Goal: Navigation & Orientation: Find specific page/section

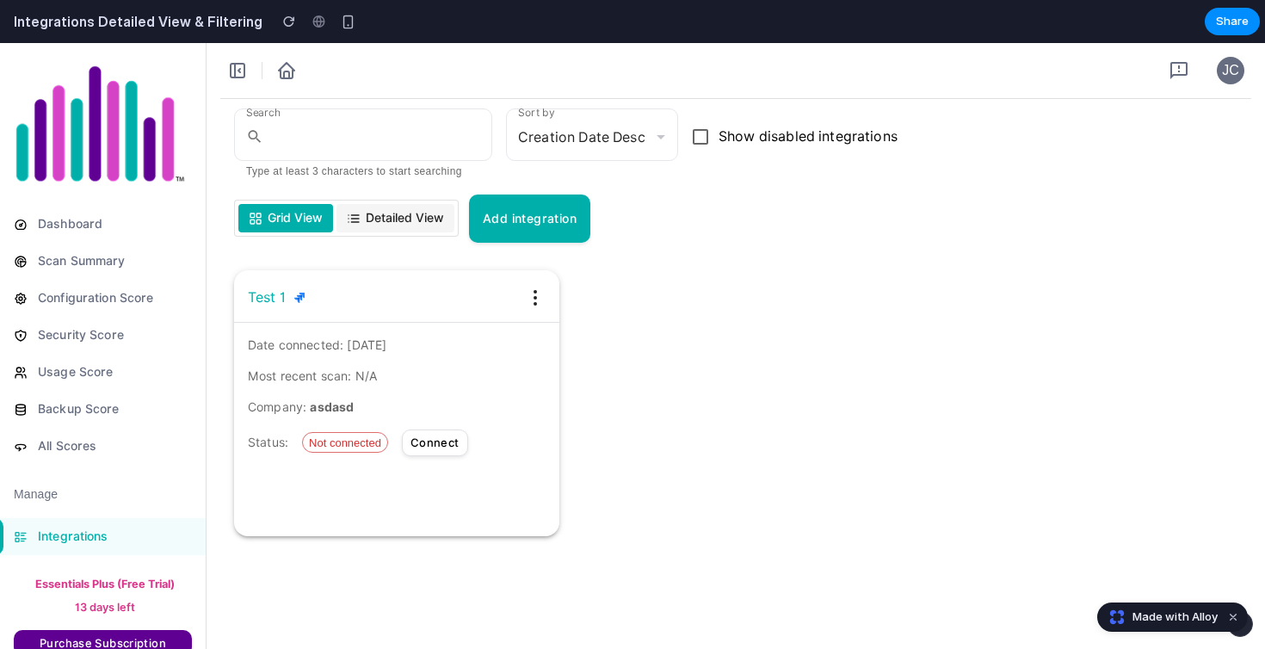
click at [405, 224] on span "Detailed View" at bounding box center [405, 218] width 78 height 18
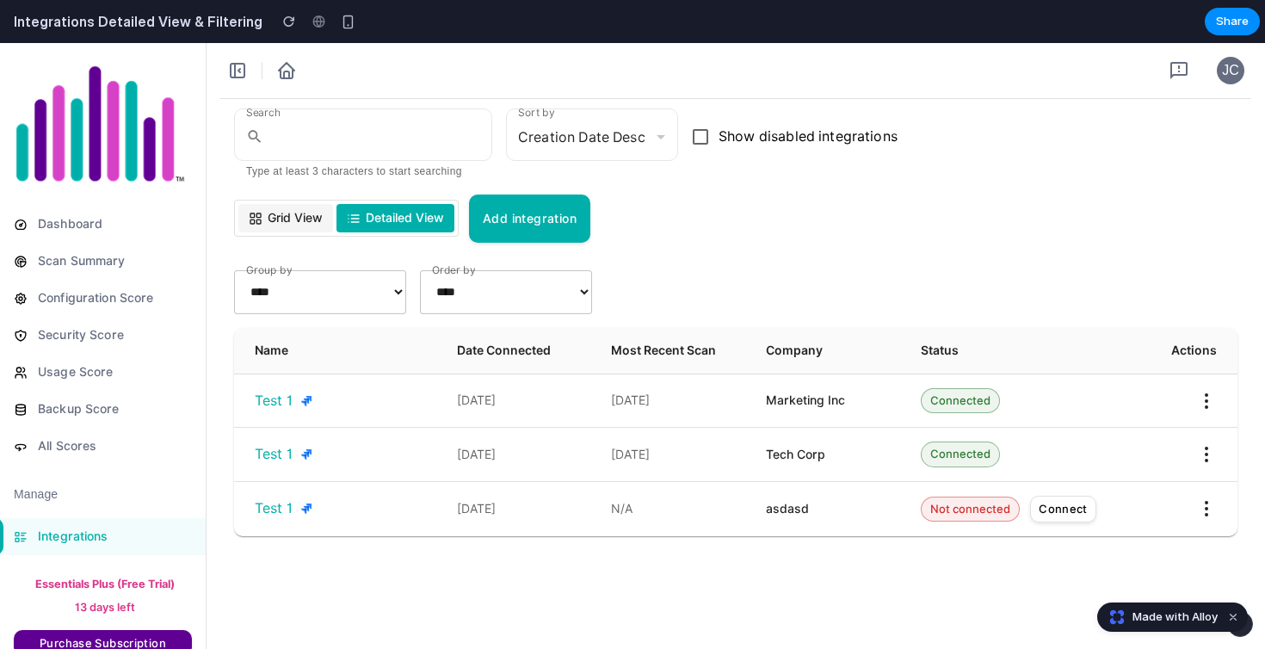
click at [256, 213] on rect at bounding box center [258, 215] width 4 height 4
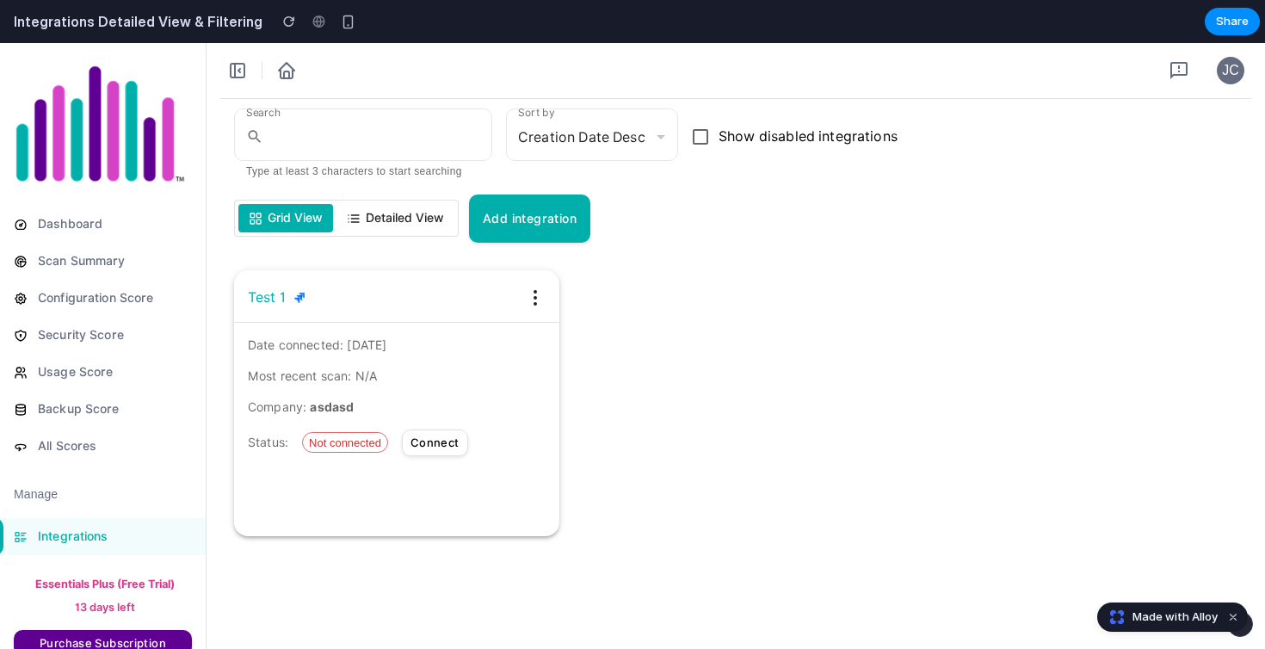
click at [386, 210] on span "Detailed View" at bounding box center [405, 218] width 78 height 18
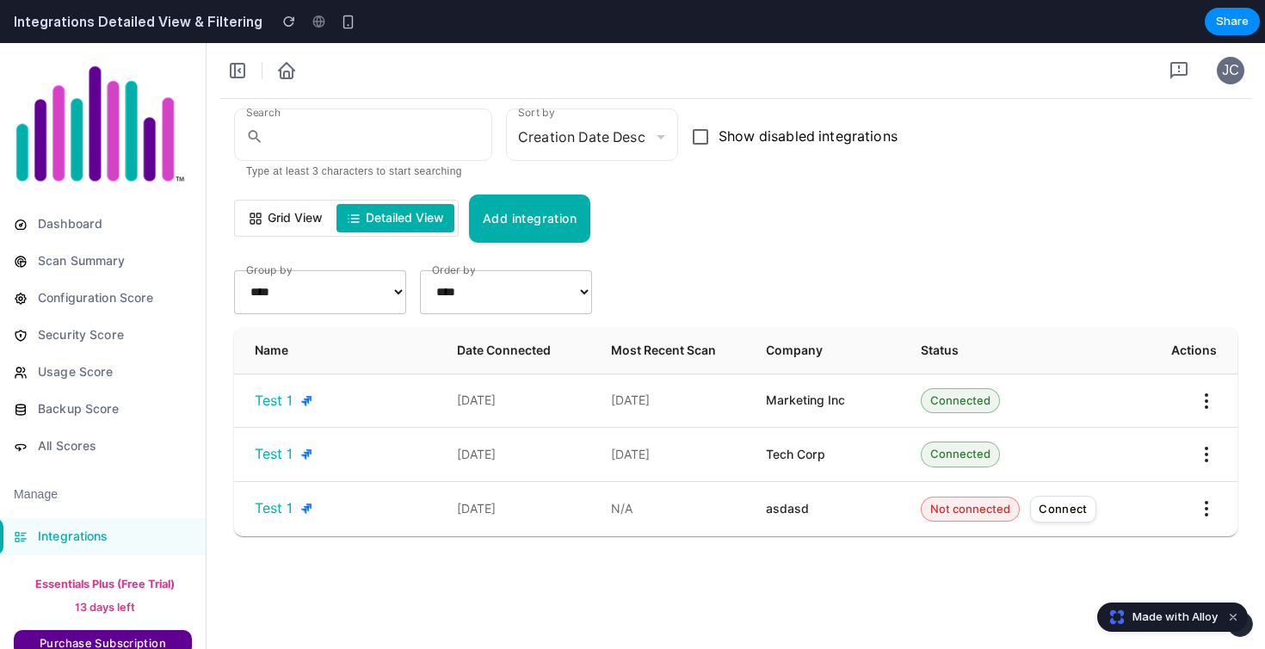
click at [1208, 399] on button at bounding box center [1206, 401] width 21 height 21
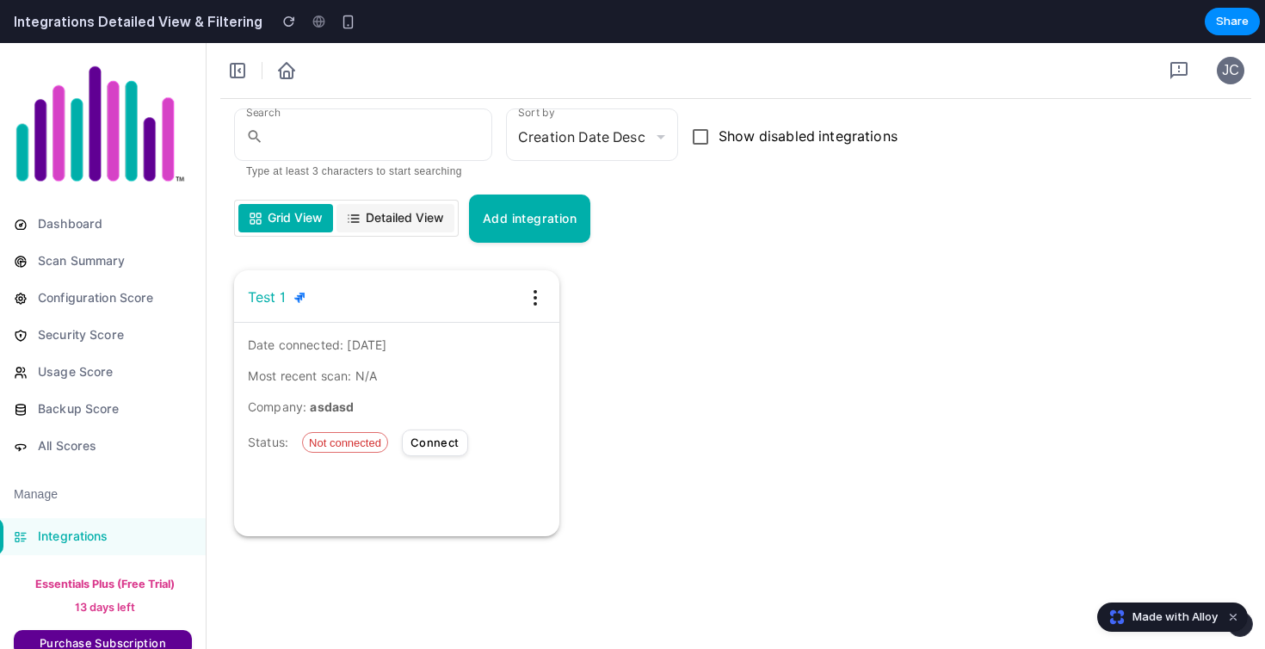
click at [426, 205] on button "Detailed View" at bounding box center [395, 218] width 118 height 28
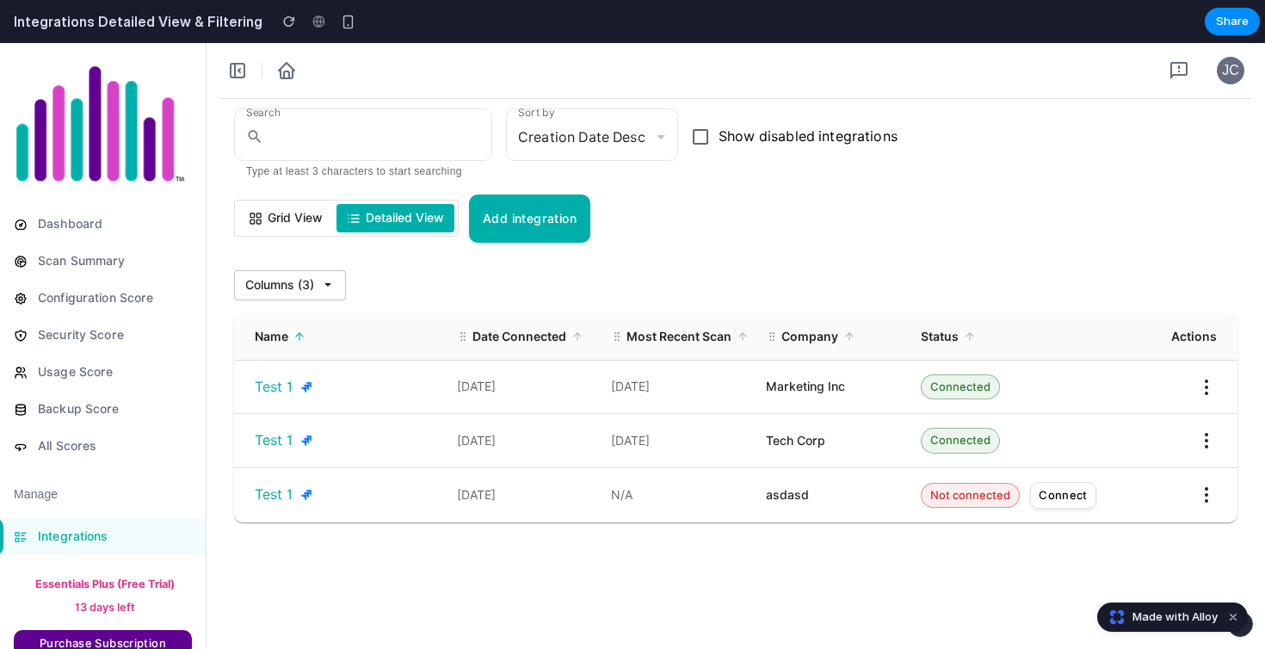
click at [1205, 382] on button at bounding box center [1206, 387] width 21 height 21
click at [1038, 176] on div "Search ​ Type at least 3 characters to start searching Sort by Creation Date De…" at bounding box center [735, 178] width 1003 height 130
click at [332, 286] on icon at bounding box center [328, 285] width 14 height 14
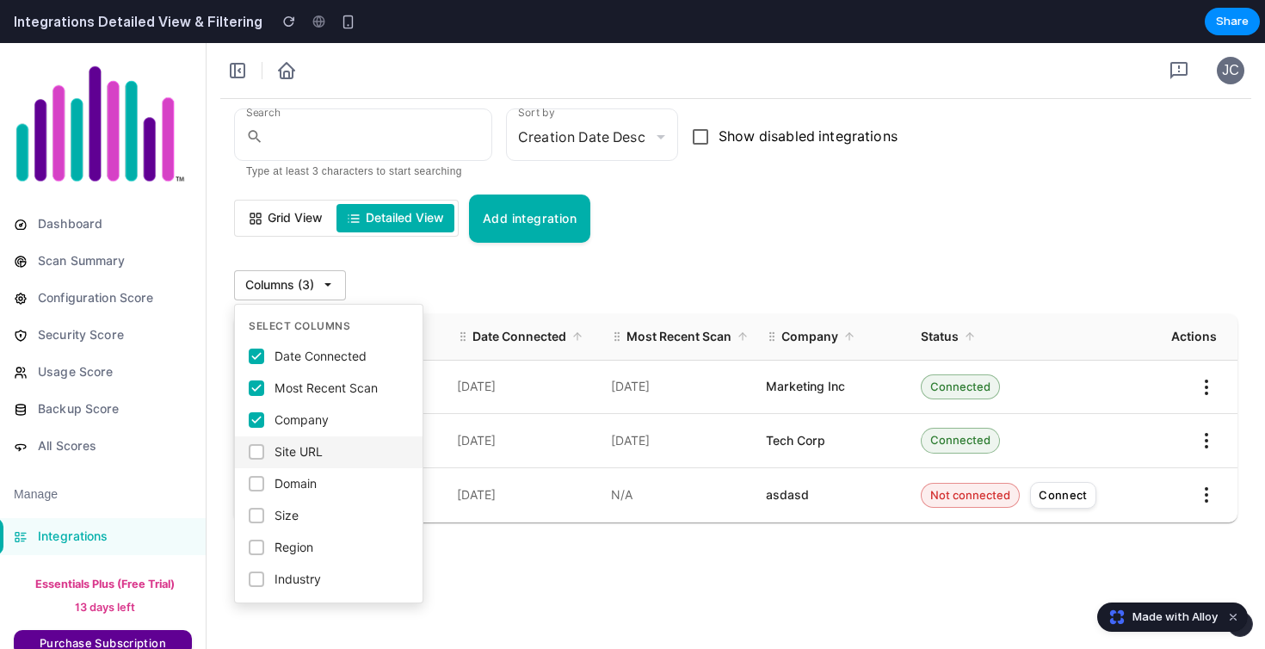
click at [311, 449] on span "Site URL" at bounding box center [298, 452] width 48 height 18
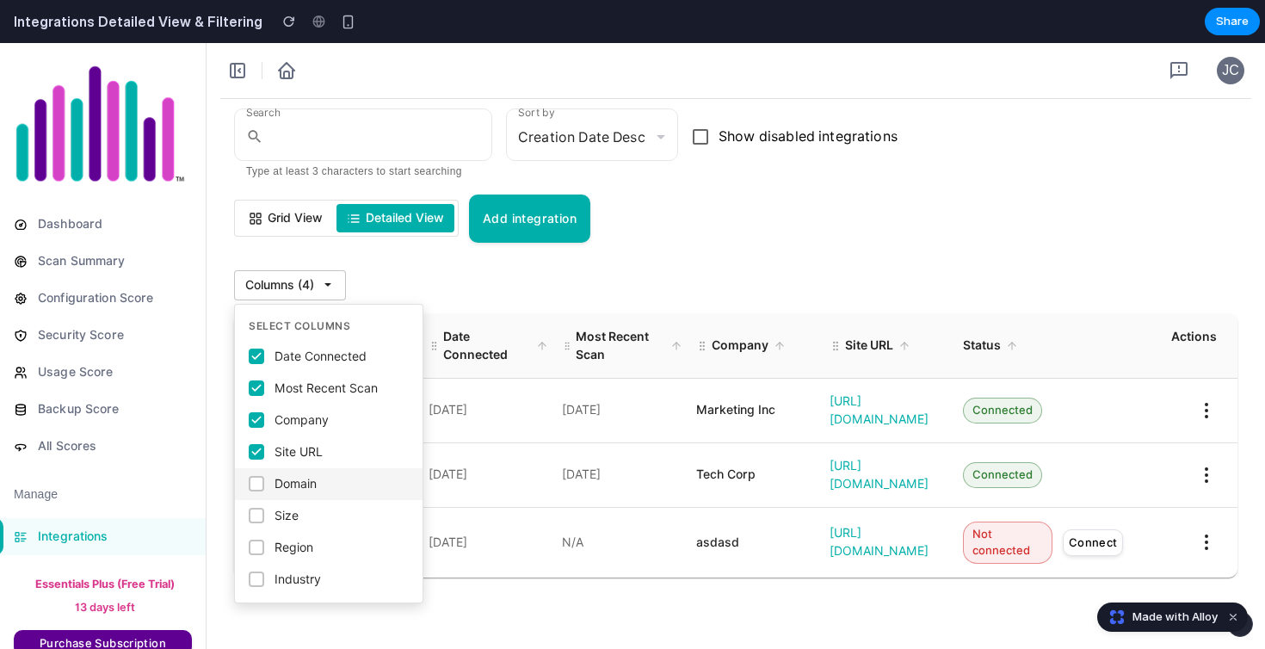
click at [314, 477] on span "Domain" at bounding box center [295, 484] width 42 height 18
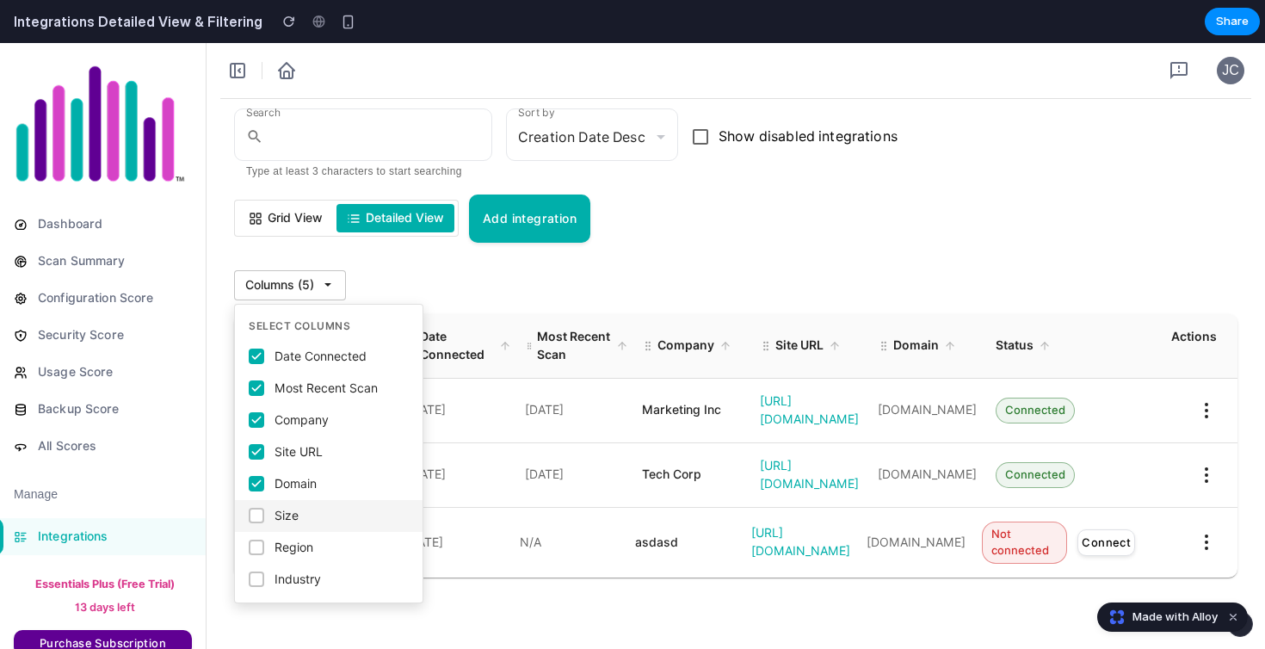
click at [311, 509] on label "Size" at bounding box center [329, 516] width 188 height 32
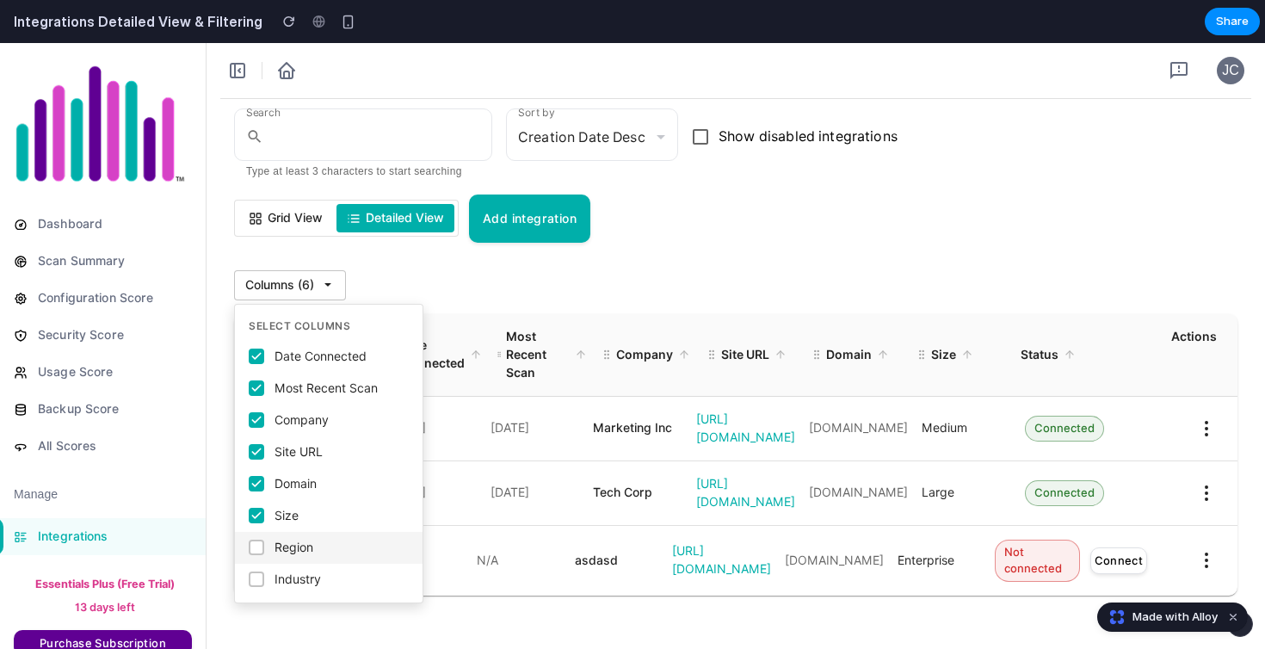
click at [311, 548] on span "Region" at bounding box center [293, 548] width 39 height 18
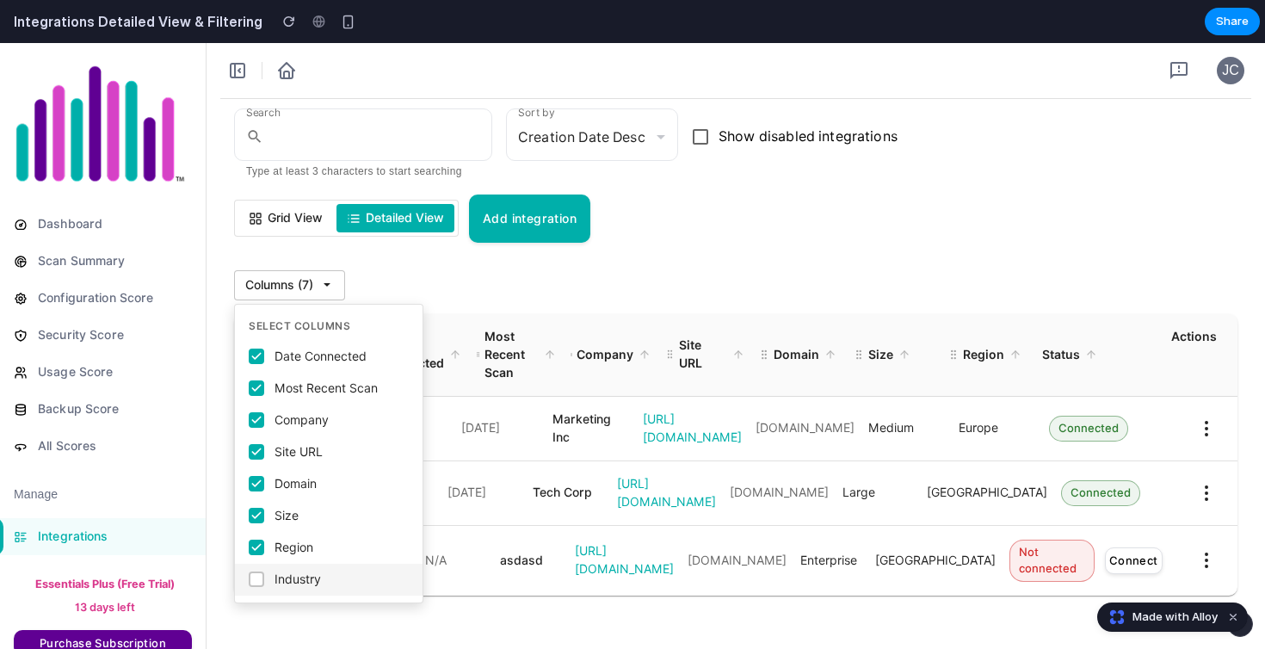
click at [311, 572] on span "Industry" at bounding box center [297, 579] width 46 height 18
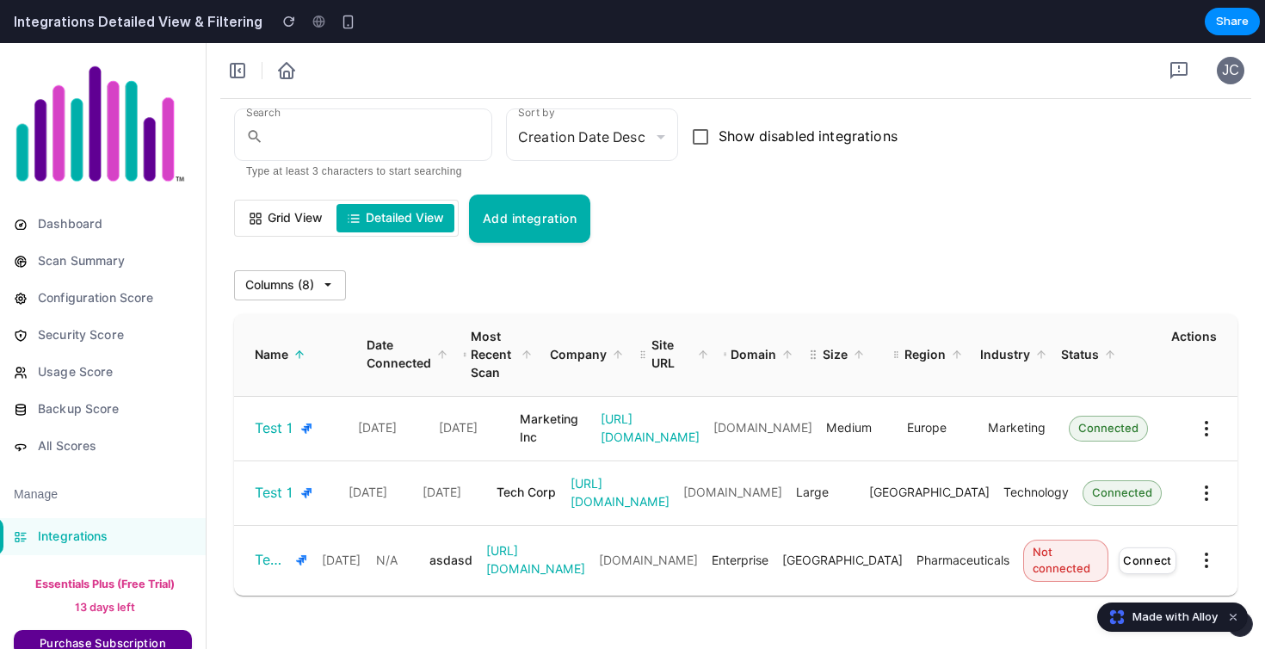
click at [504, 271] on div "Columns ( 8 )" at bounding box center [735, 285] width 1003 height 30
drag, startPoint x: 498, startPoint y: 360, endPoint x: 388, endPoint y: 362, distance: 110.2
click at [388, 362] on div "Name Date Connected Most Recent Scan Company Site URL Domain Size Region Indust…" at bounding box center [735, 355] width 1003 height 83
click at [441, 219] on span "Detailed View" at bounding box center [405, 218] width 78 height 18
drag, startPoint x: 380, startPoint y: 373, endPoint x: 432, endPoint y: 354, distance: 54.7
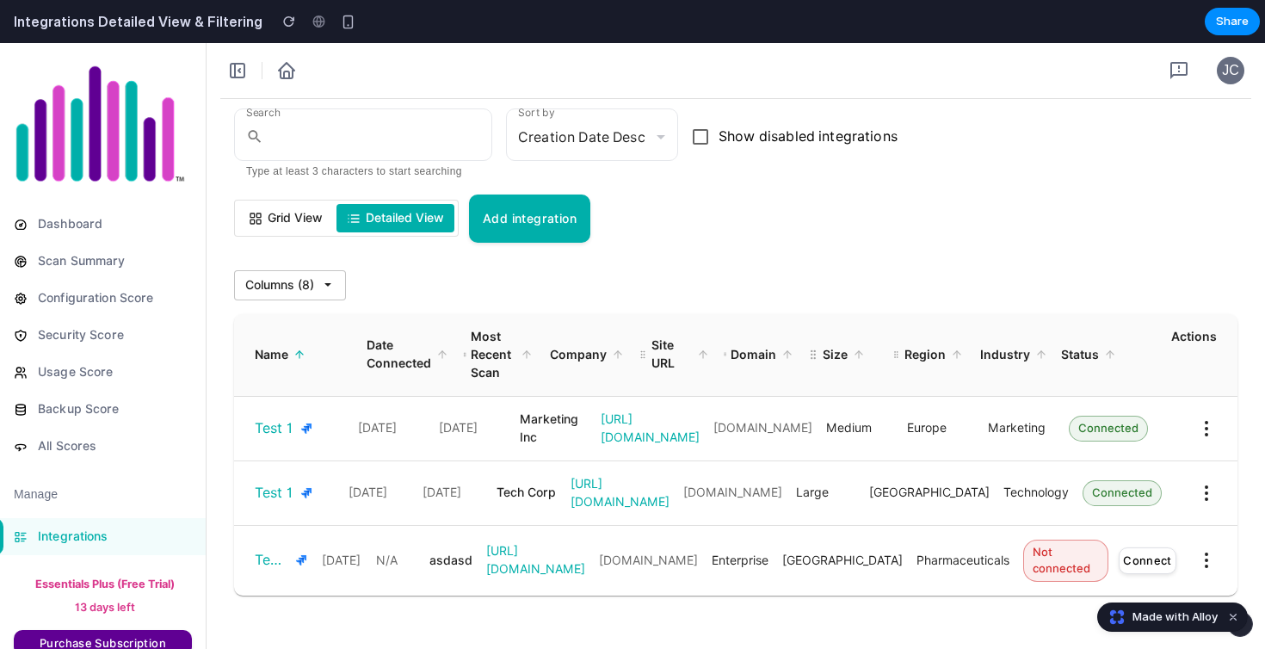
click at [481, 354] on div "Name Date Connected Most Recent Scan Company Site URL Domain Size Region Indust…" at bounding box center [735, 355] width 1003 height 83
click at [378, 368] on span "Date Connected" at bounding box center [399, 354] width 65 height 36
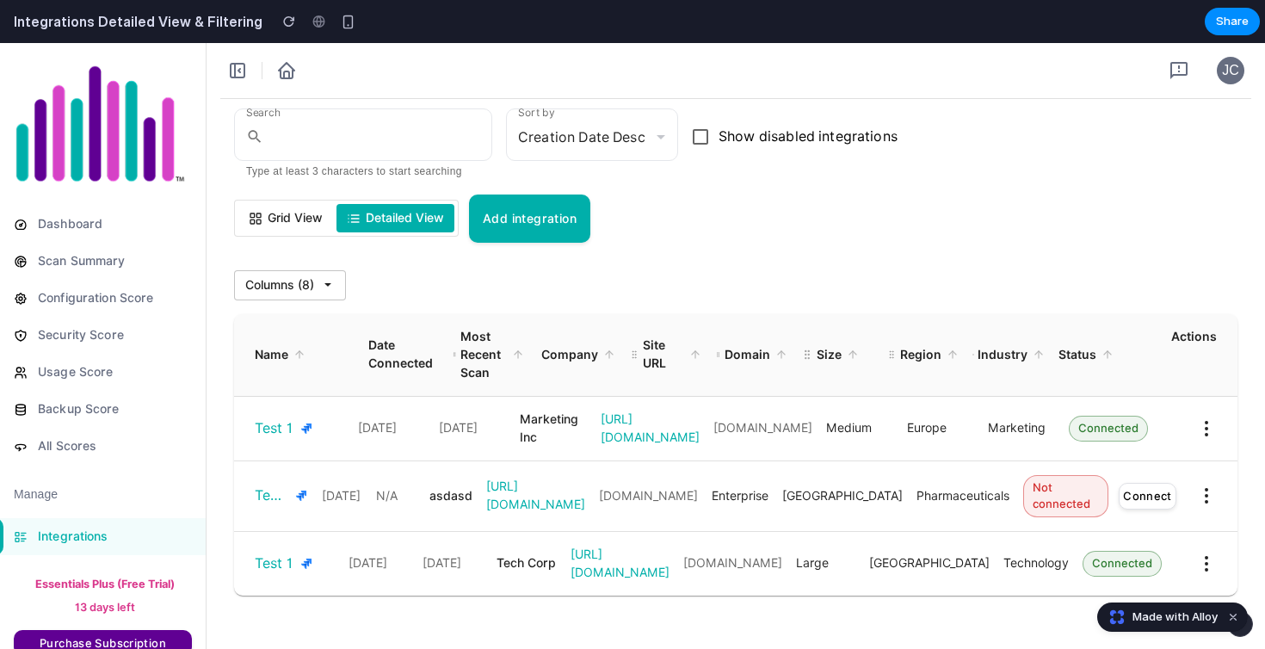
click at [474, 357] on span "Most Recent Scan" at bounding box center [483, 355] width 46 height 54
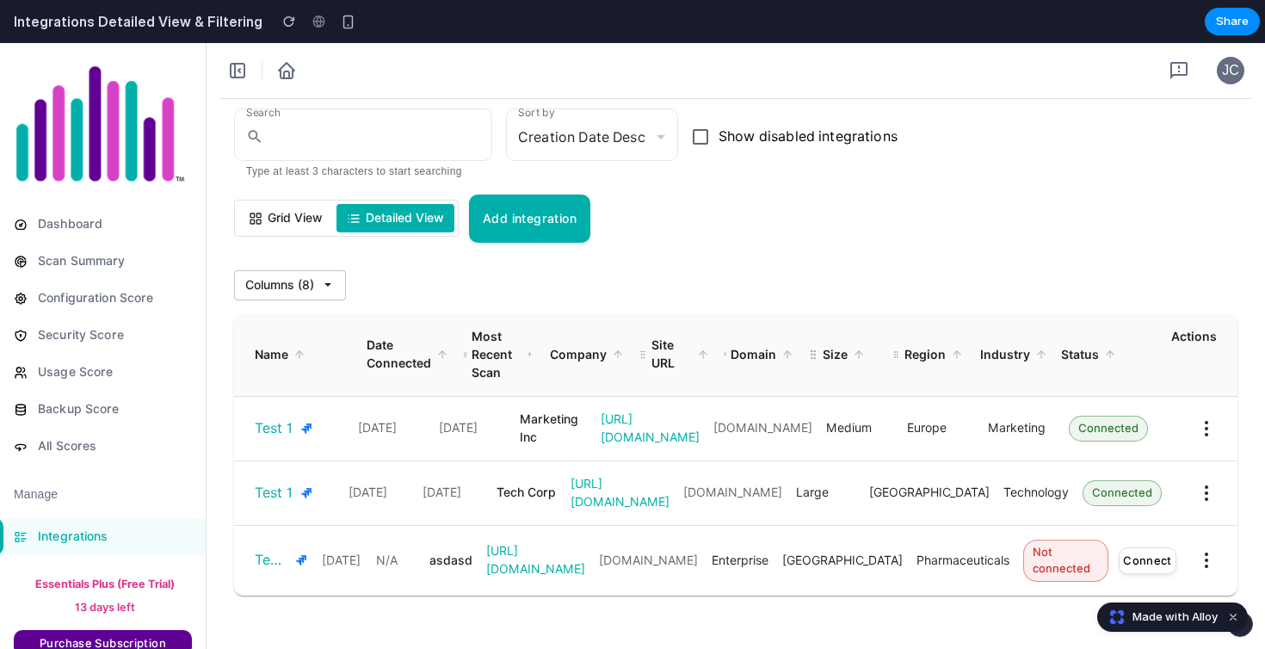
click at [602, 342] on div "Company" at bounding box center [584, 355] width 77 height 54
click at [588, 346] on span "Company" at bounding box center [578, 355] width 57 height 18
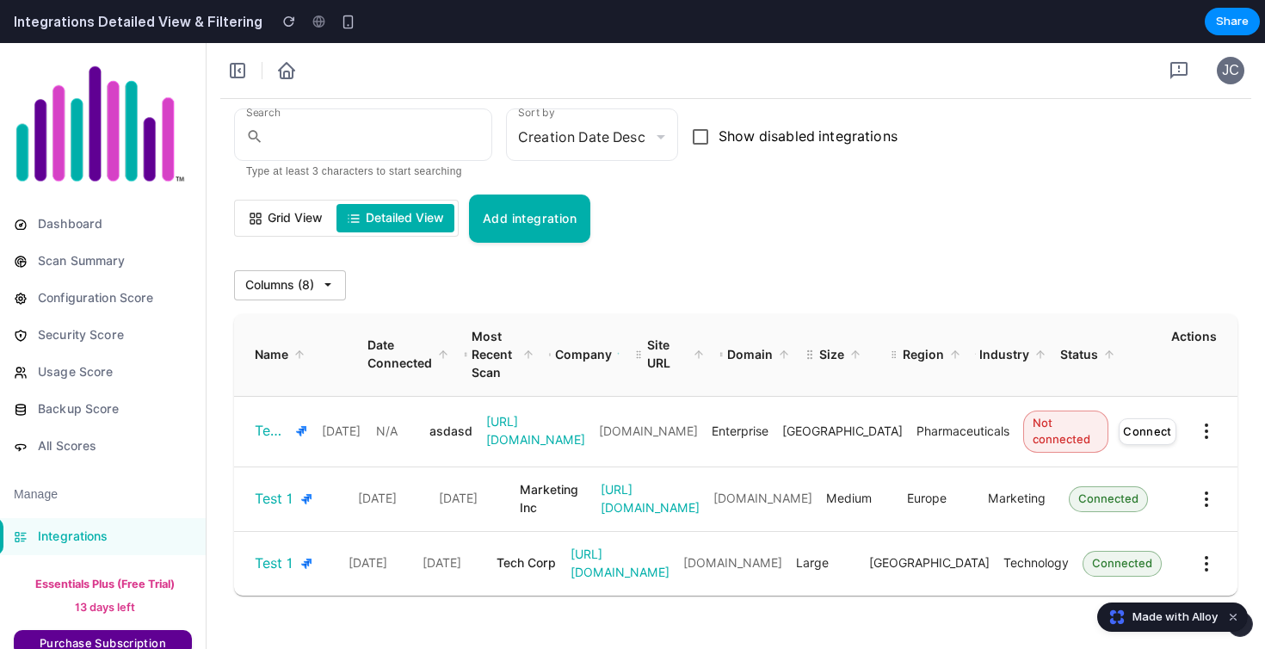
click at [661, 356] on span "Site URL" at bounding box center [667, 354] width 40 height 36
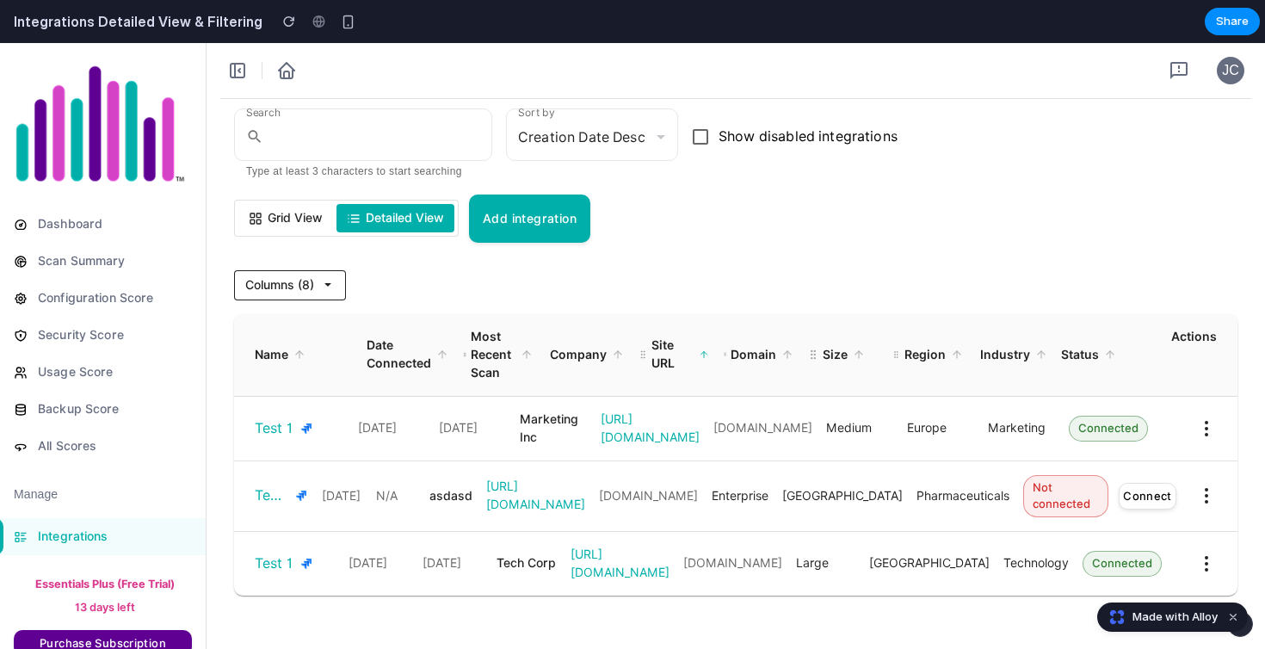
click at [308, 288] on span "Columns ( 8 )" at bounding box center [279, 285] width 69 height 18
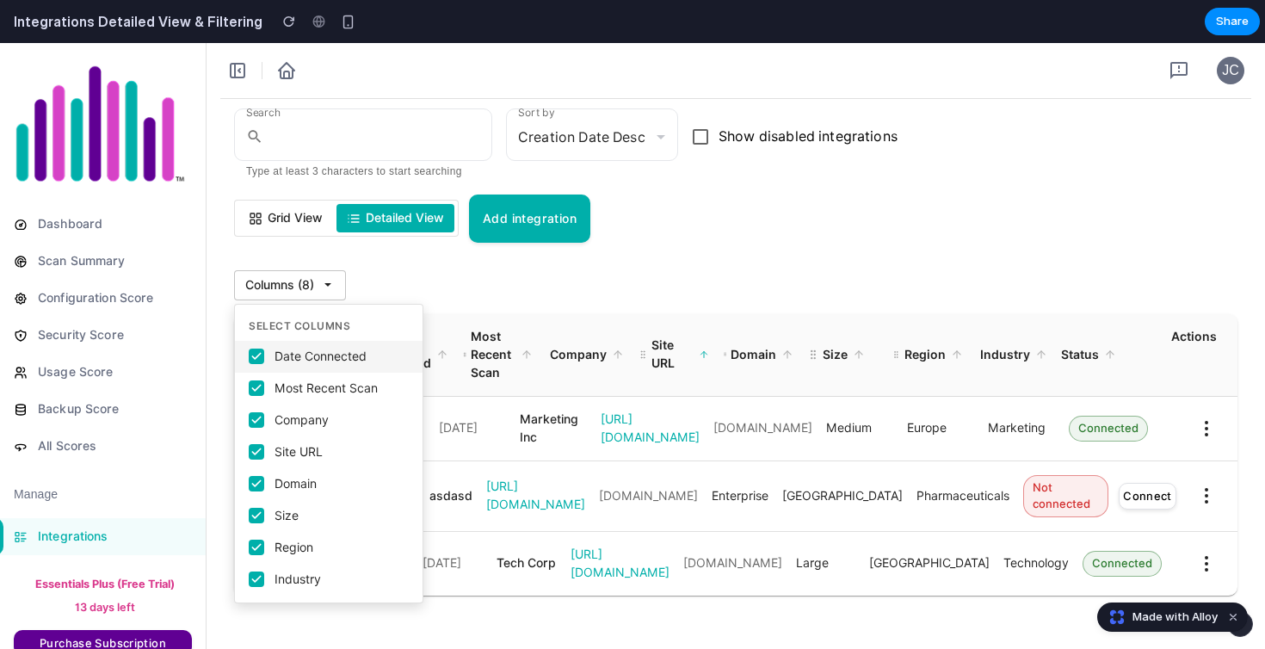
click at [259, 348] on label "Date Connected" at bounding box center [329, 357] width 188 height 32
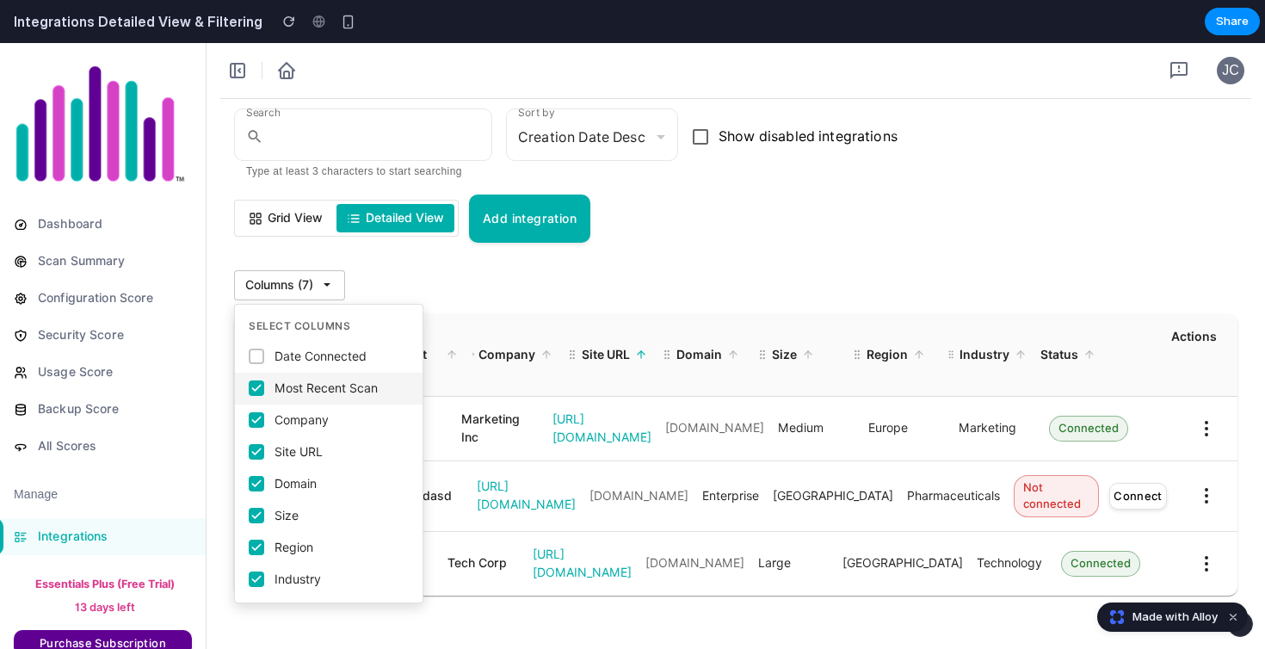
click at [261, 390] on icon at bounding box center [256, 388] width 12 height 12
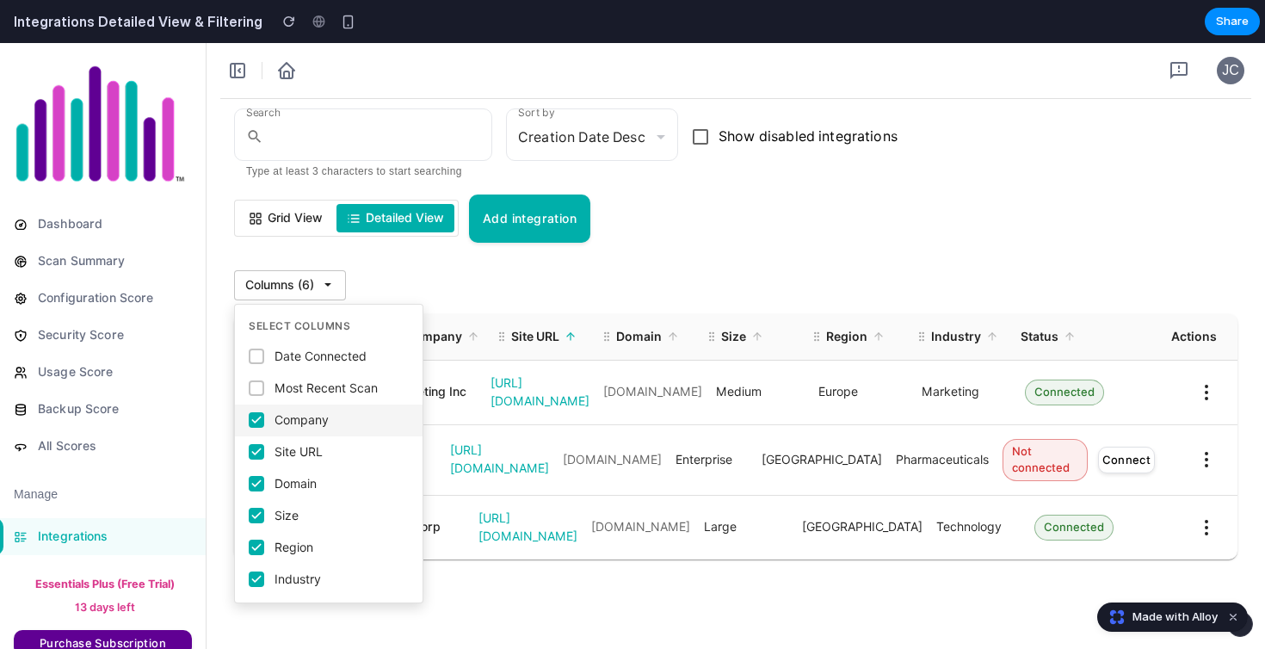
click at [255, 416] on icon at bounding box center [256, 420] width 12 height 12
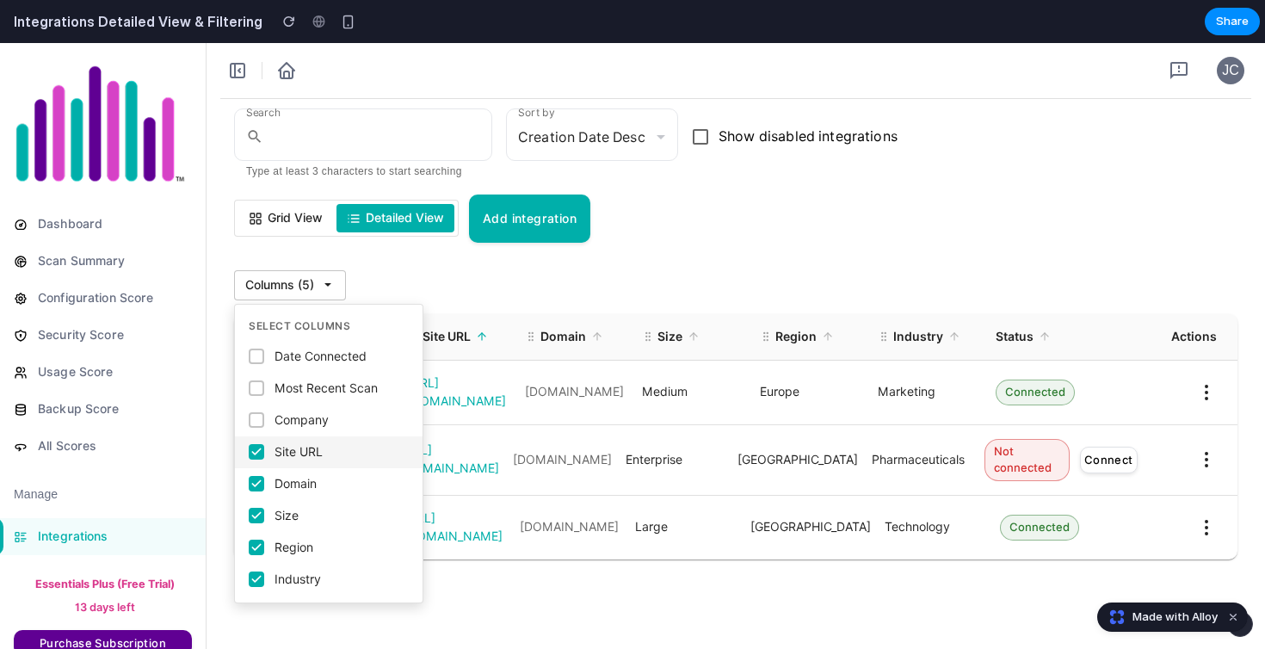
click at [258, 457] on icon at bounding box center [256, 452] width 12 height 12
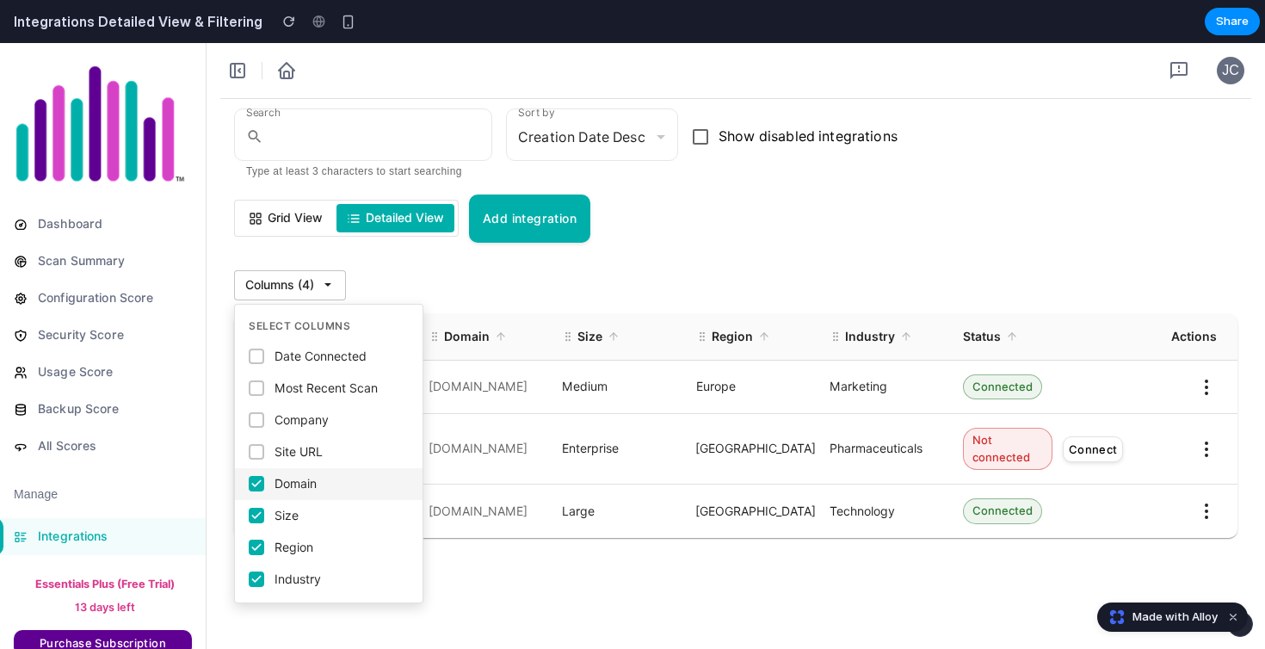
click at [263, 480] on div at bounding box center [256, 483] width 15 height 15
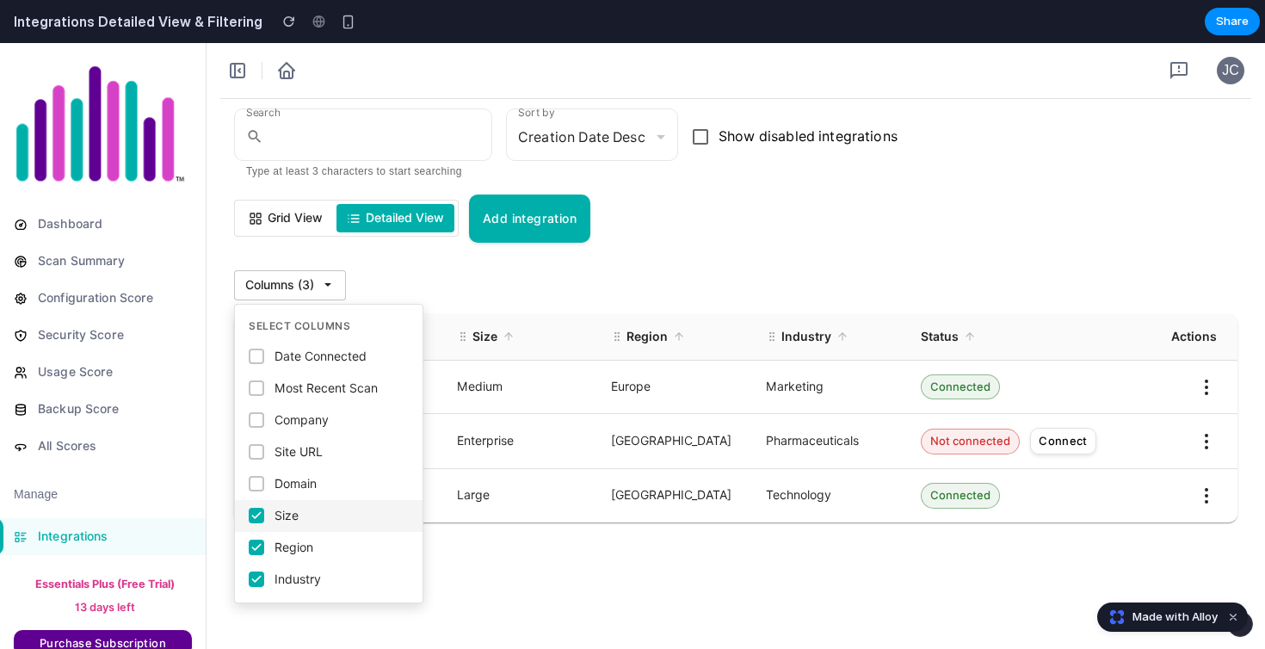
click at [263, 504] on label "Size" at bounding box center [329, 516] width 188 height 32
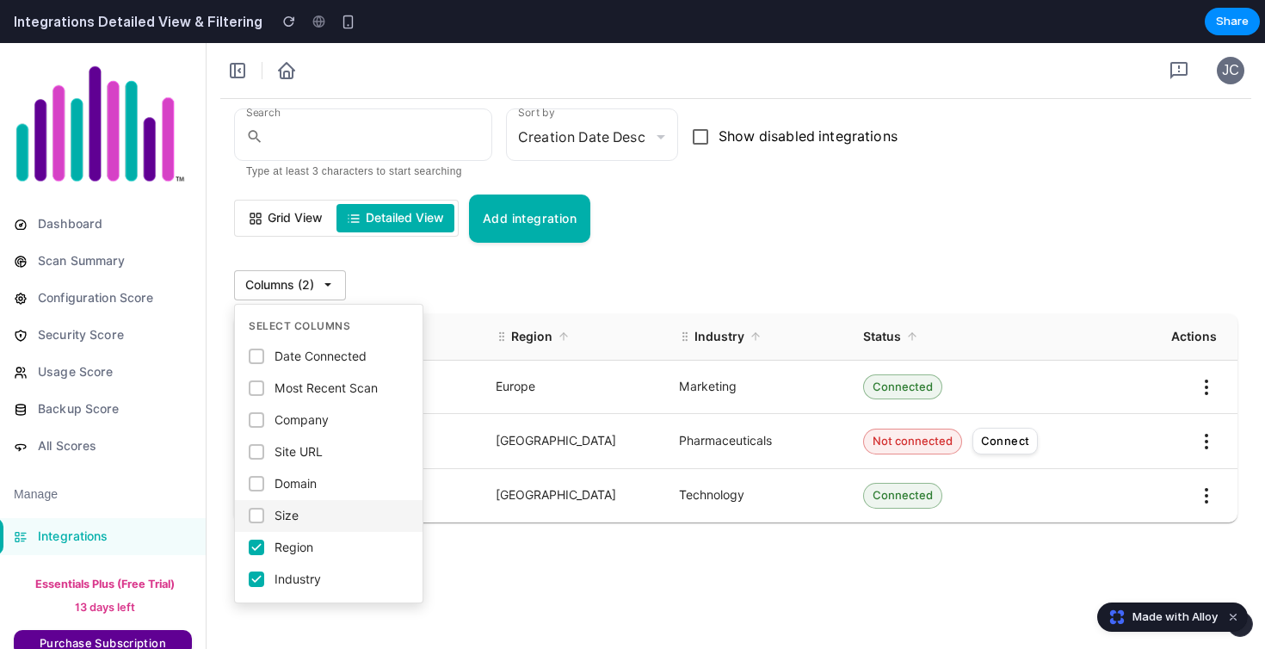
click at [262, 516] on div at bounding box center [256, 515] width 15 height 15
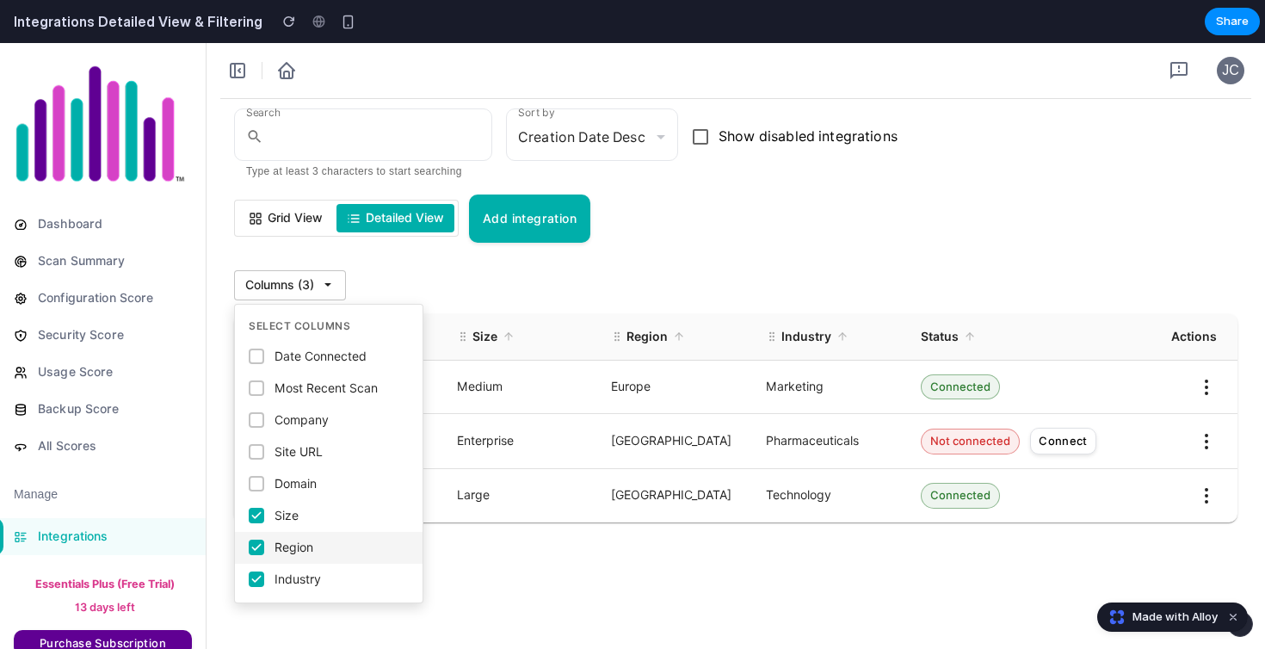
click at [261, 547] on icon at bounding box center [256, 547] width 12 height 12
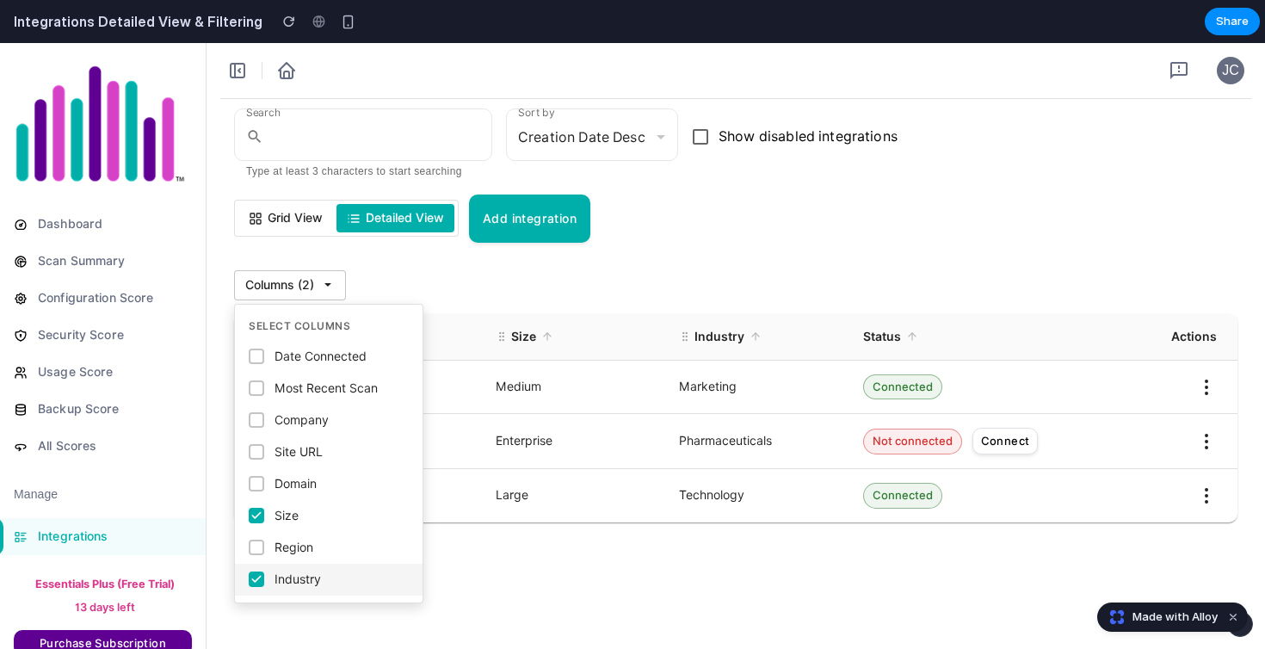
click at [259, 583] on icon at bounding box center [256, 579] width 12 height 12
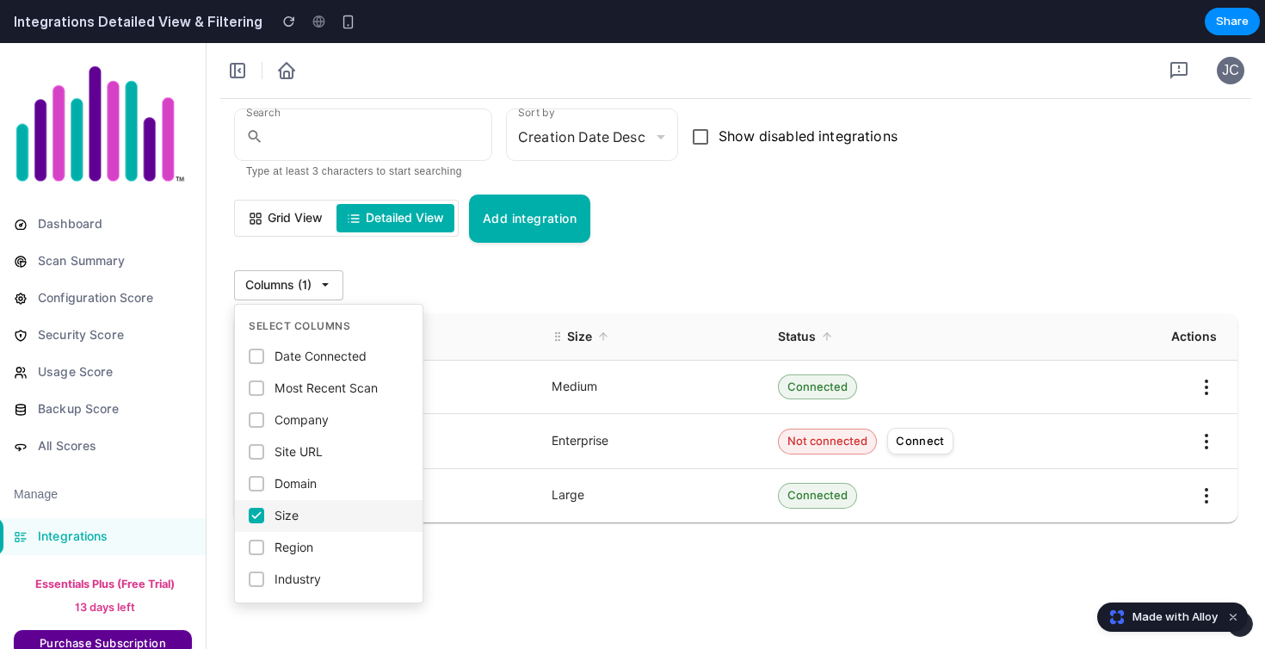
click at [257, 521] on icon at bounding box center [256, 515] width 12 height 12
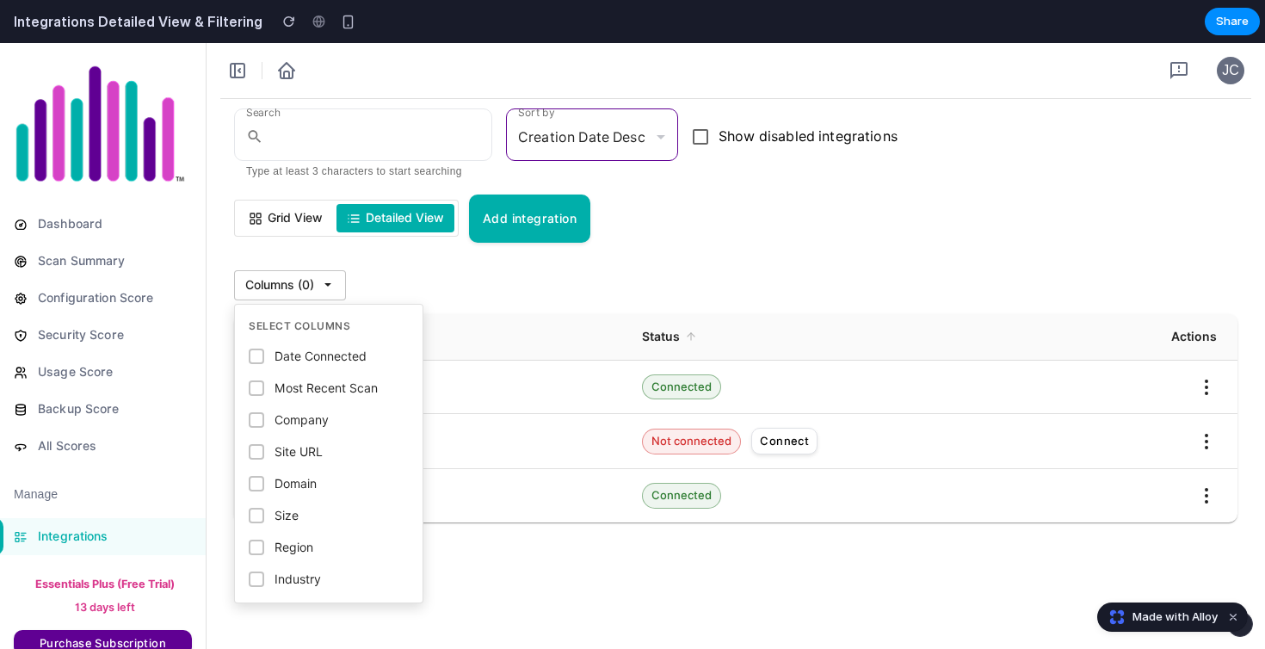
click at [598, 140] on div "Creation Date Desc" at bounding box center [592, 137] width 172 height 48
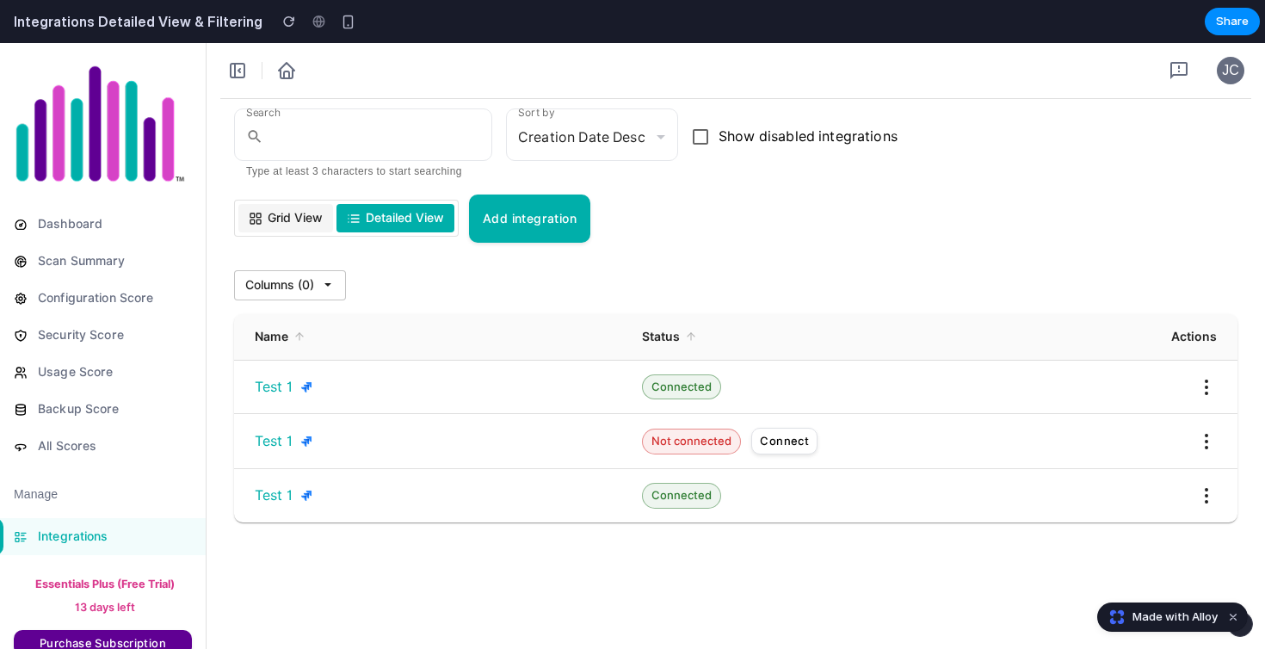
click at [280, 217] on span "Grid View" at bounding box center [295, 218] width 55 height 18
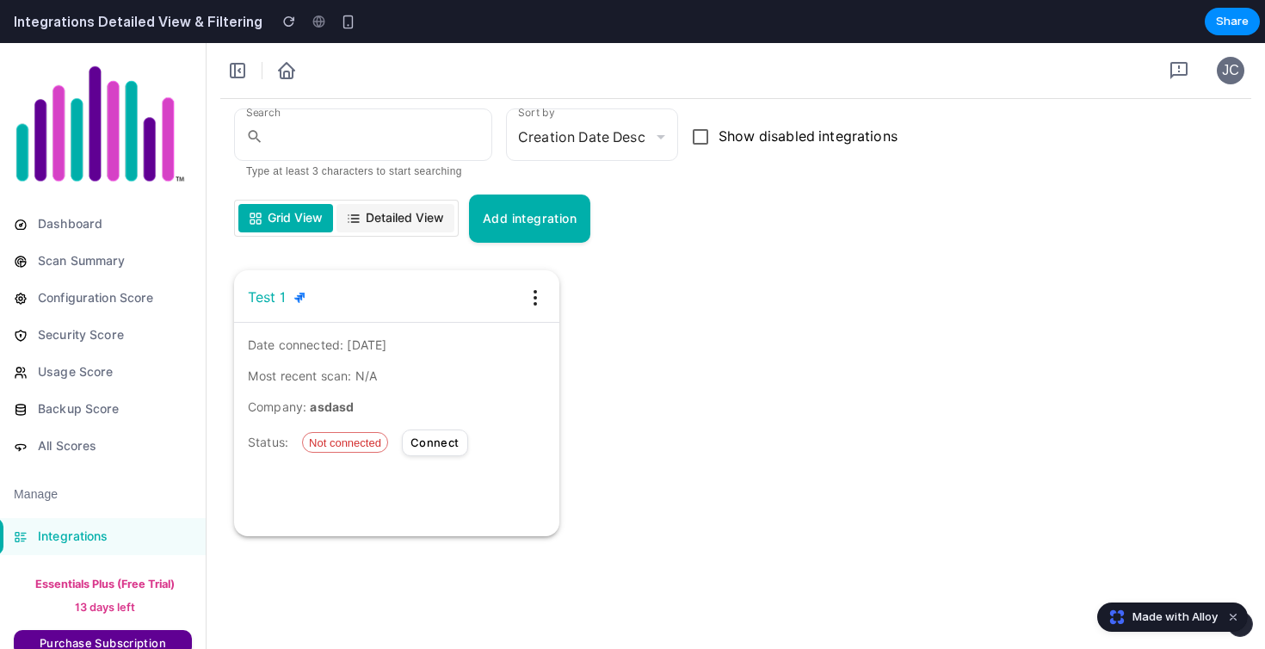
click at [399, 224] on span "Detailed View" at bounding box center [405, 218] width 78 height 18
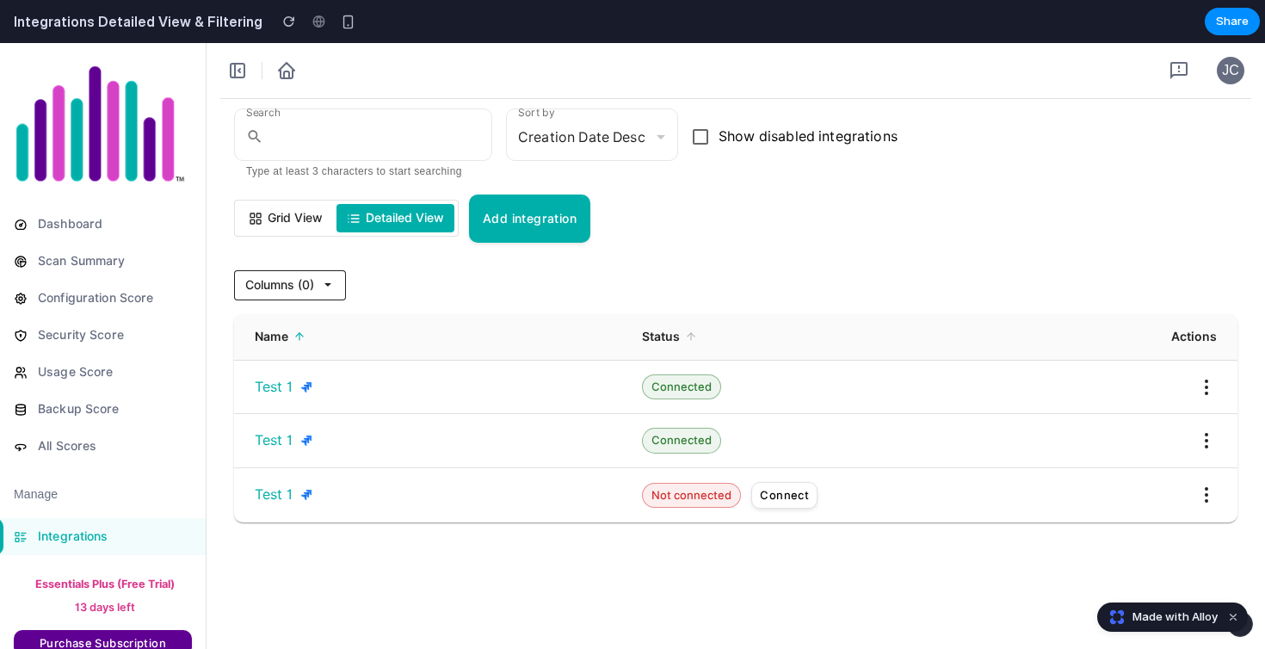
click at [342, 280] on button "Columns ( 0 )" at bounding box center [290, 285] width 112 height 30
click at [365, 278] on div "Columns ( 0 )" at bounding box center [735, 285] width 1003 height 30
click at [333, 289] on icon at bounding box center [328, 285] width 14 height 14
click at [471, 280] on div "Columns ( 0 )" at bounding box center [735, 285] width 1003 height 30
click at [295, 219] on span "Grid View" at bounding box center [295, 218] width 55 height 18
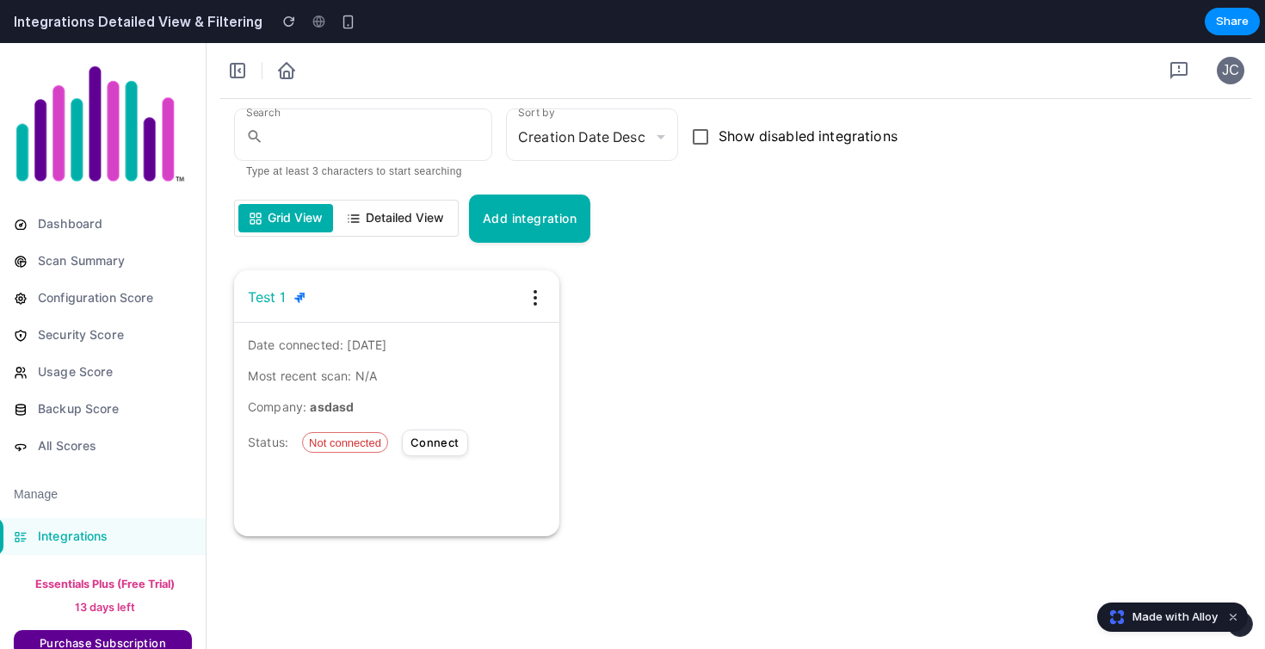
click at [367, 201] on div "Grid View Detailed View" at bounding box center [346, 218] width 225 height 37
click at [367, 212] on span "Detailed View" at bounding box center [405, 218] width 78 height 18
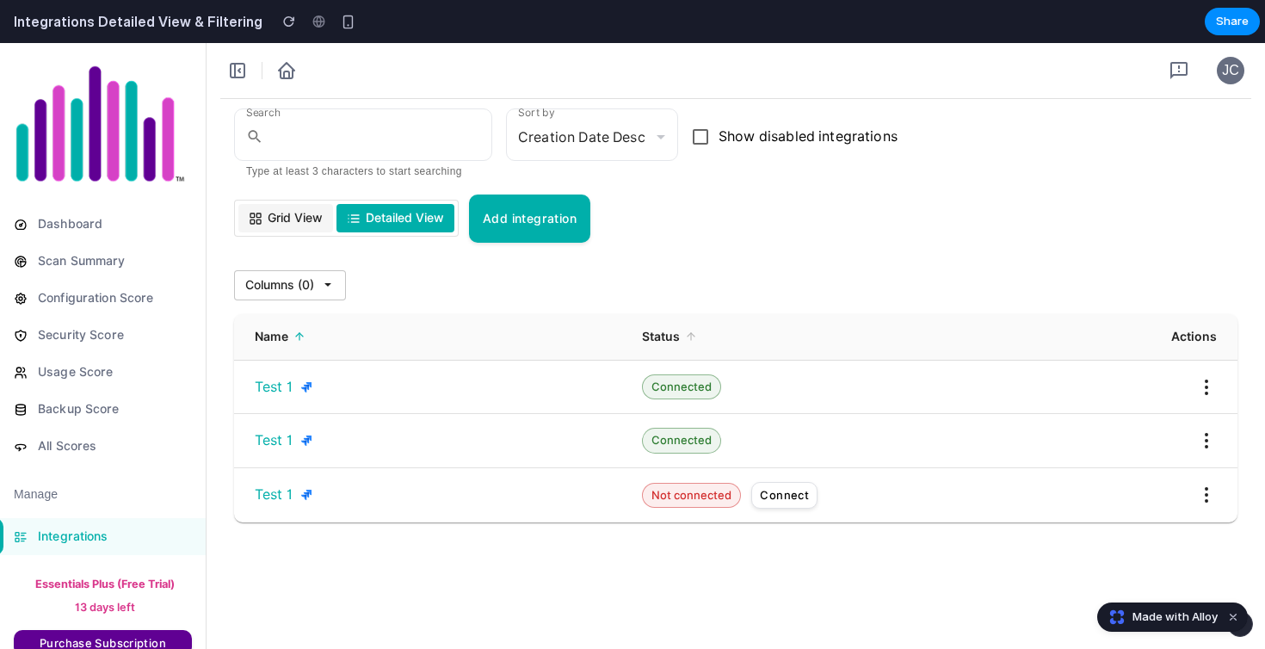
click at [286, 222] on span "Grid View" at bounding box center [295, 218] width 55 height 18
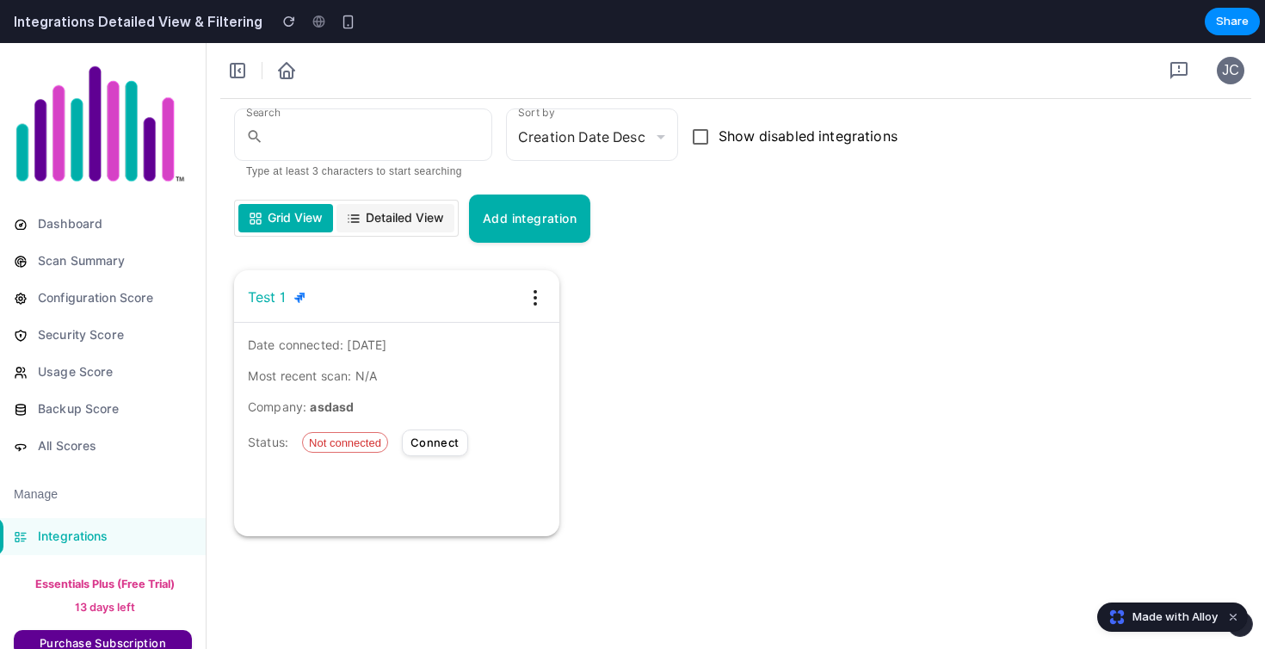
click at [360, 223] on icon at bounding box center [354, 219] width 14 height 14
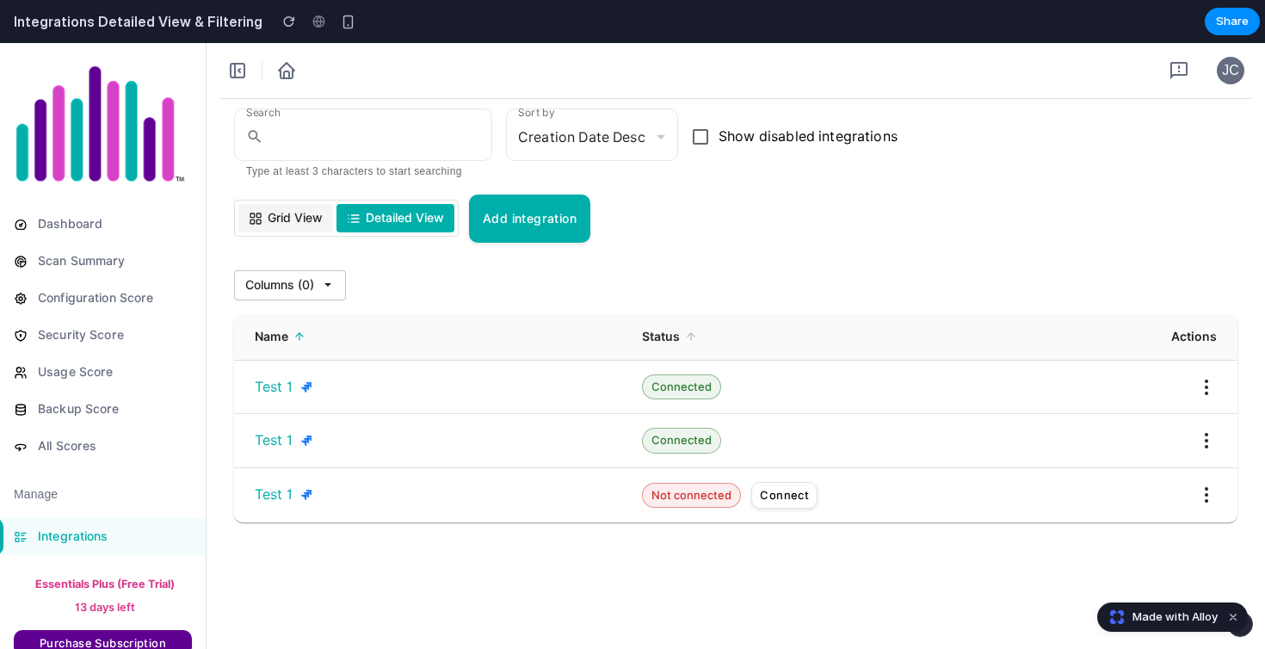
click at [290, 229] on button "Grid View" at bounding box center [285, 218] width 95 height 28
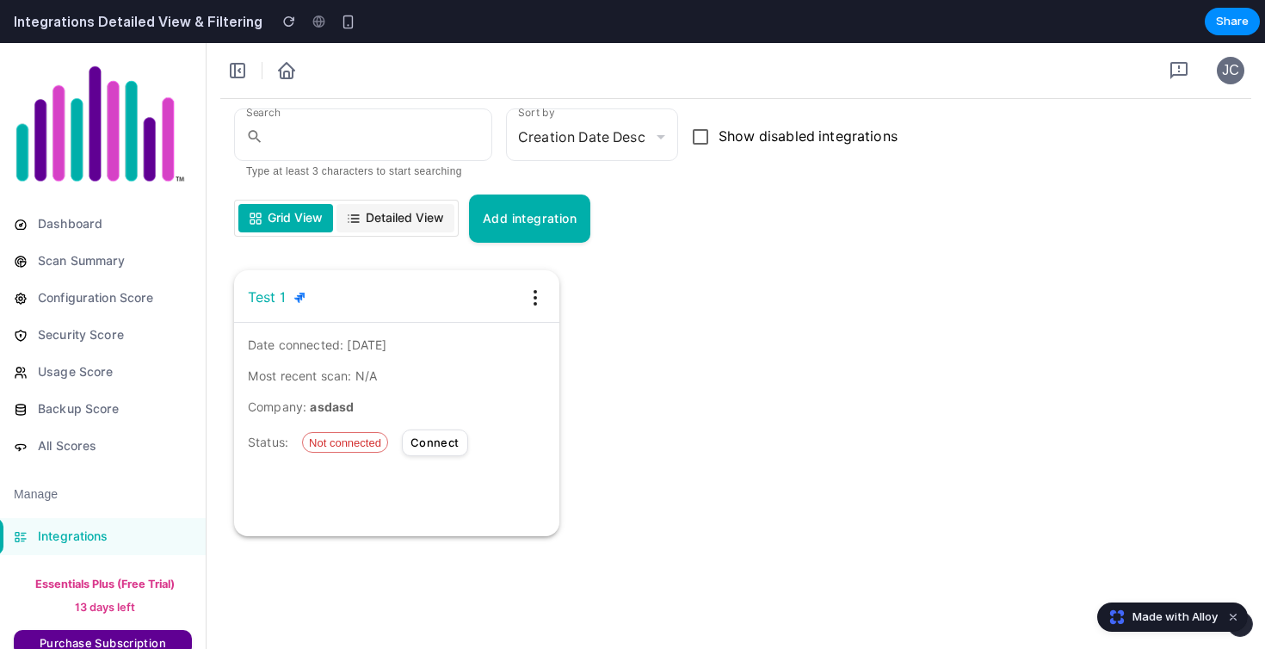
click at [370, 215] on span "Detailed View" at bounding box center [405, 218] width 78 height 18
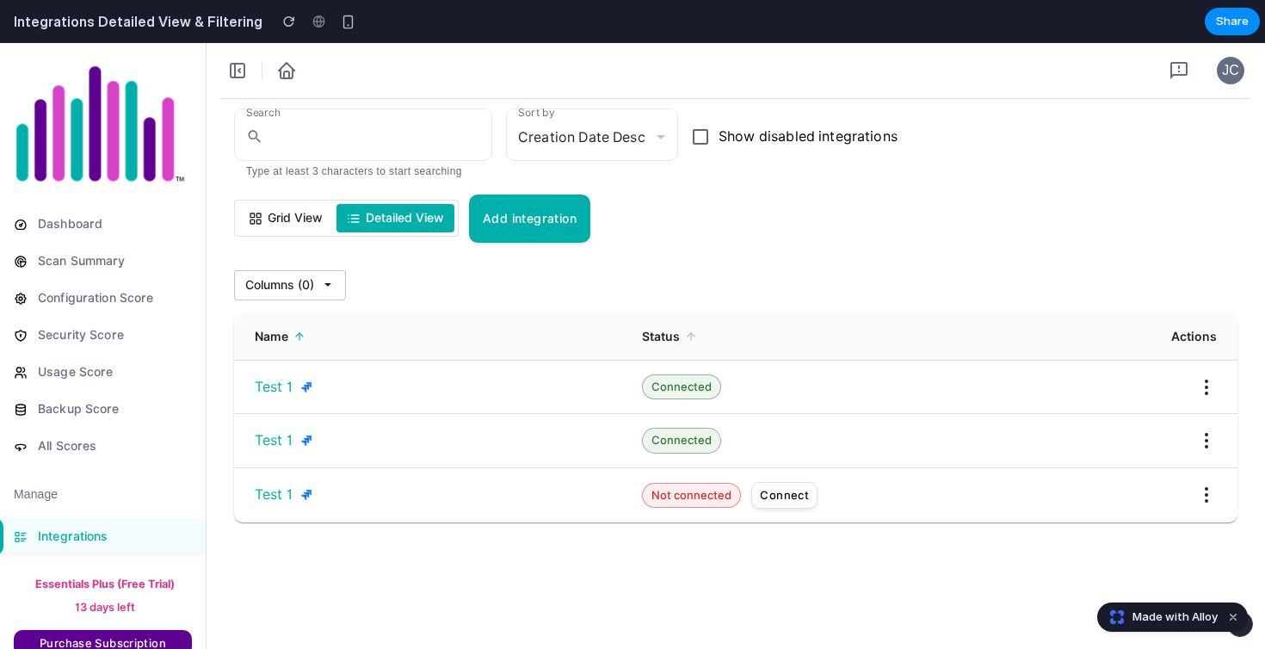
click at [397, 251] on div "Search ​ Type at least 3 characters to start searching Sort by Creation Date De…" at bounding box center [735, 318] width 1003 height 410
click at [284, 230] on button "Grid View" at bounding box center [285, 218] width 95 height 28
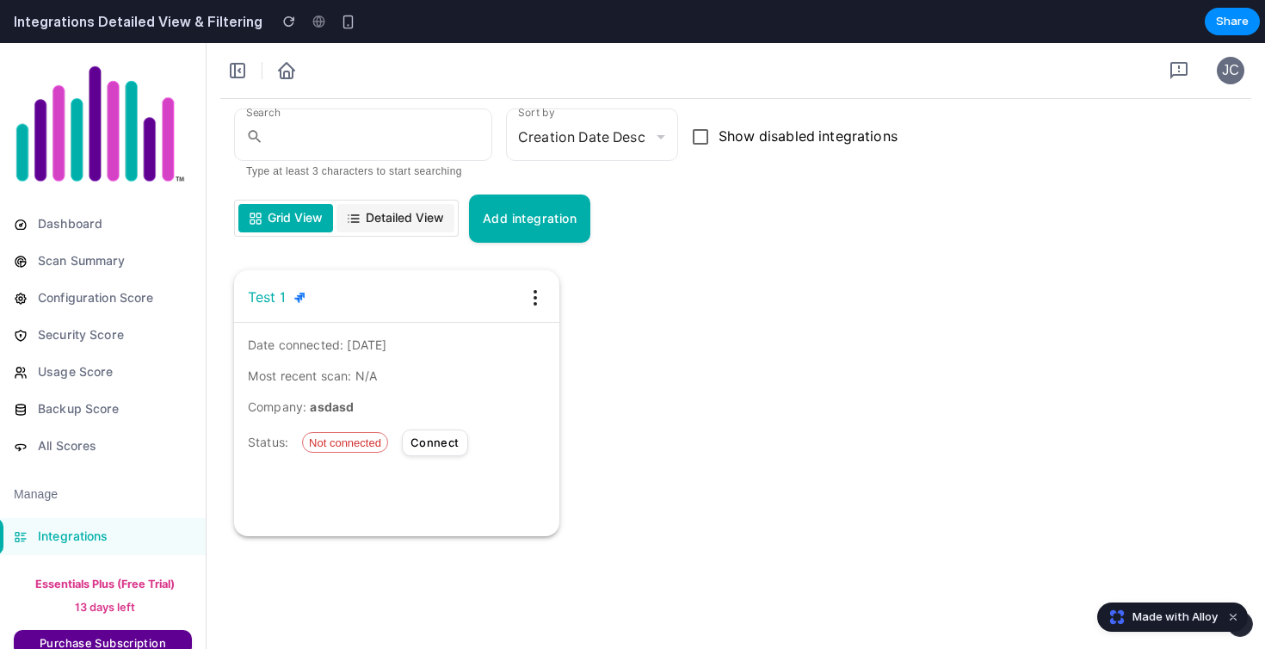
click at [379, 217] on span "Detailed View" at bounding box center [405, 218] width 78 height 18
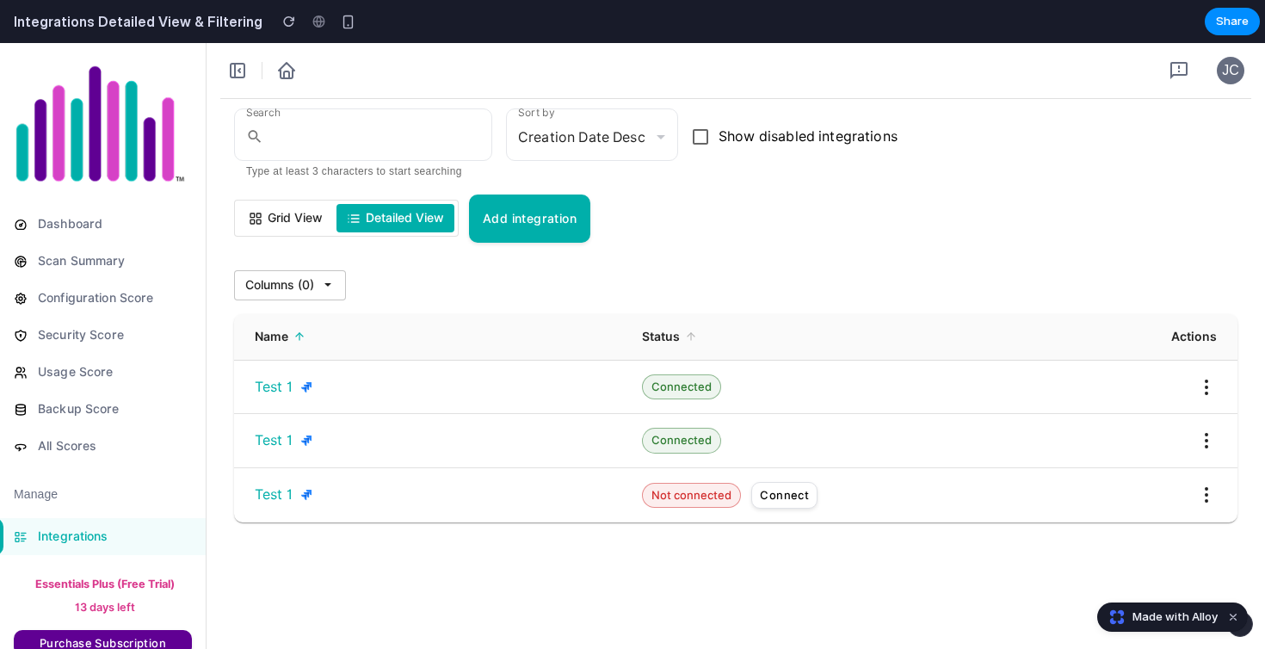
click at [385, 262] on div "Search ​ Type at least 3 characters to start searching Sort by Creation Date De…" at bounding box center [735, 318] width 1003 height 410
click at [290, 212] on span "Grid View" at bounding box center [295, 218] width 55 height 18
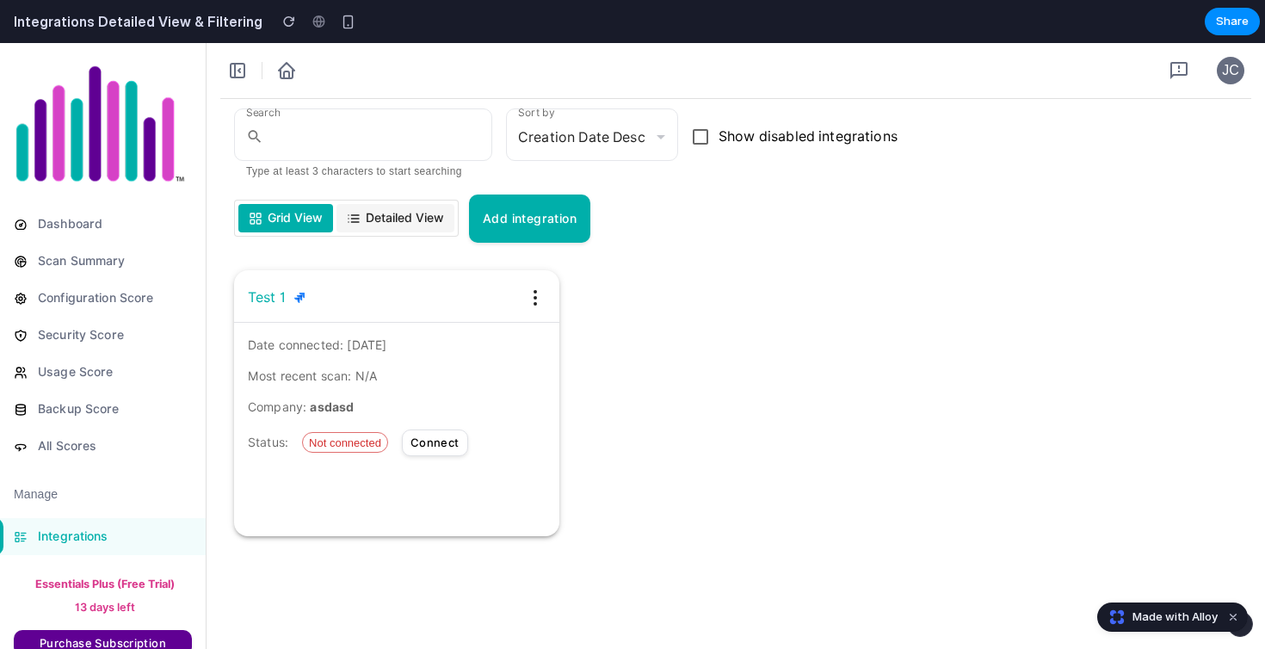
click at [375, 210] on span "Detailed View" at bounding box center [405, 218] width 78 height 18
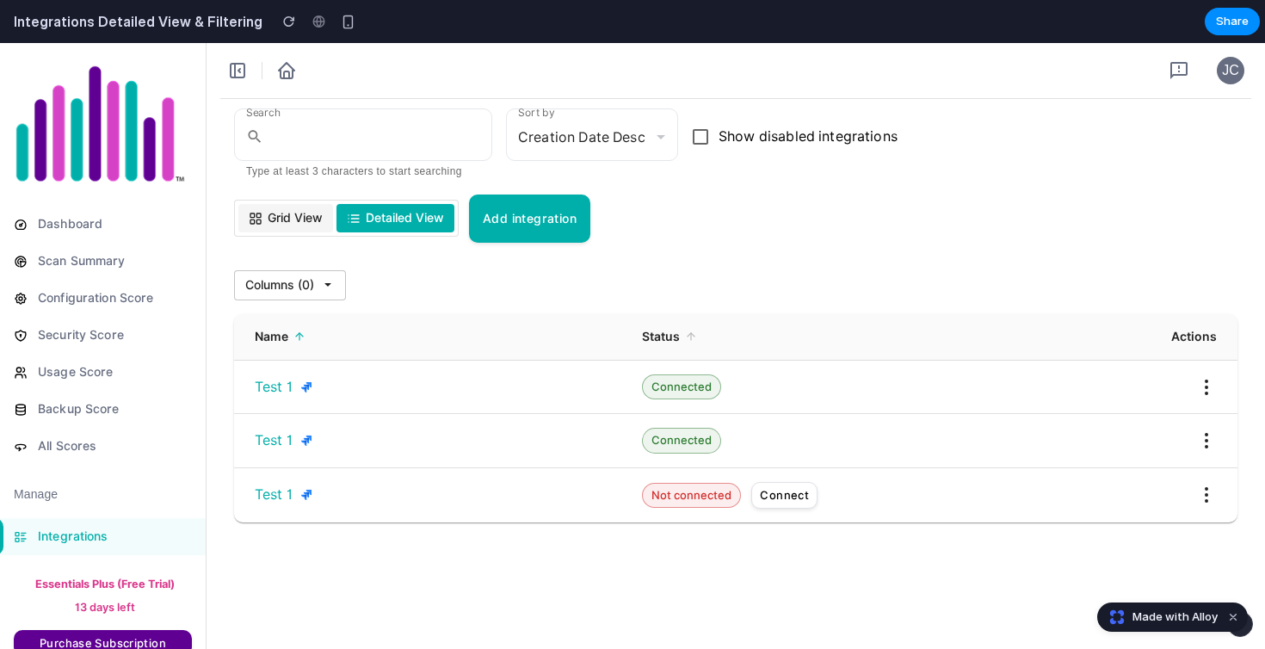
click at [277, 221] on span "Grid View" at bounding box center [295, 218] width 55 height 18
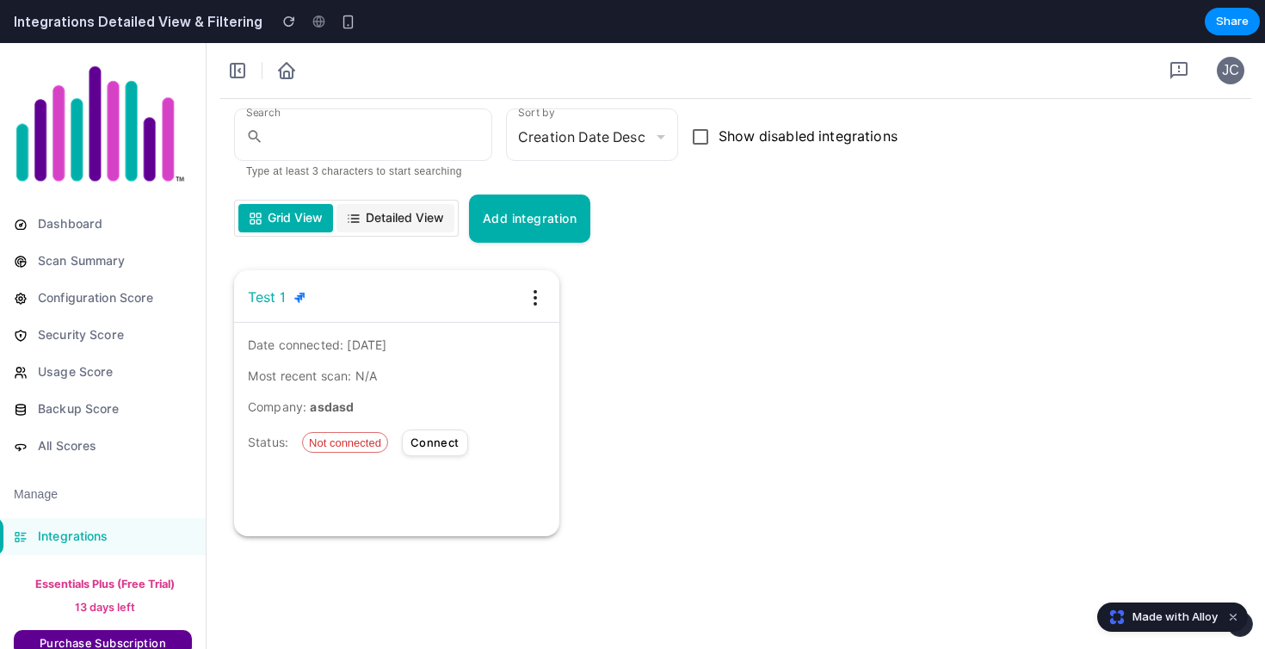
click at [375, 217] on span "Detailed View" at bounding box center [405, 218] width 78 height 18
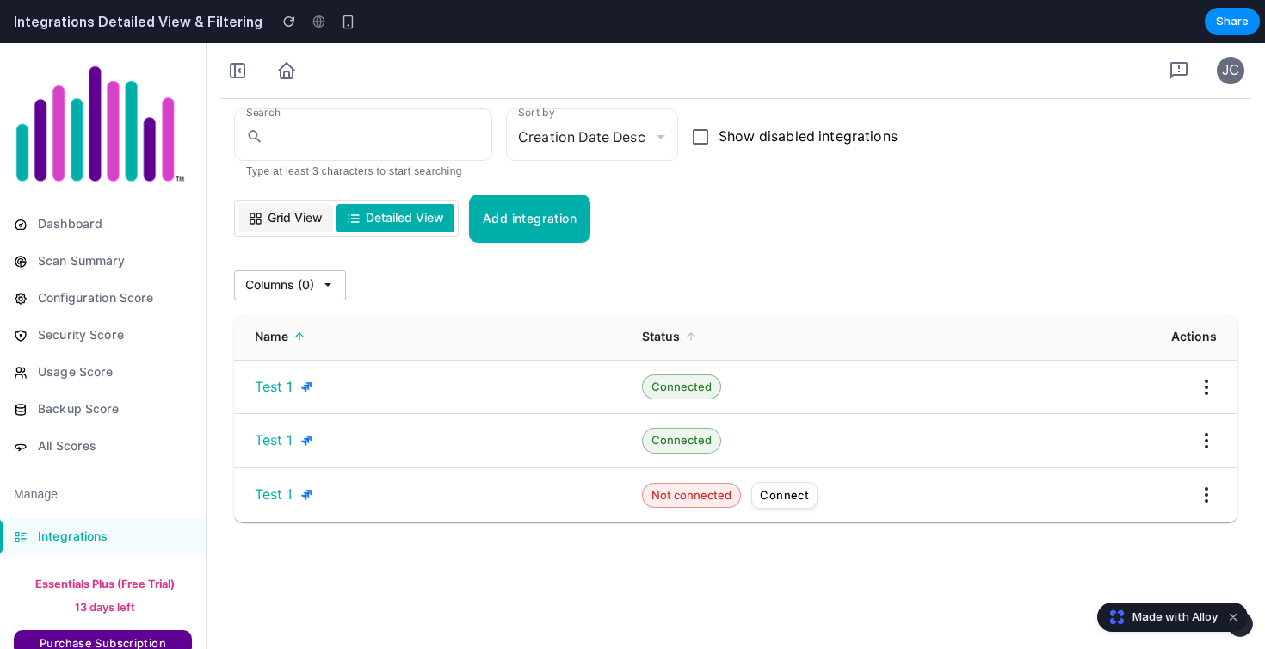
click at [264, 227] on button "Grid View" at bounding box center [285, 218] width 95 height 28
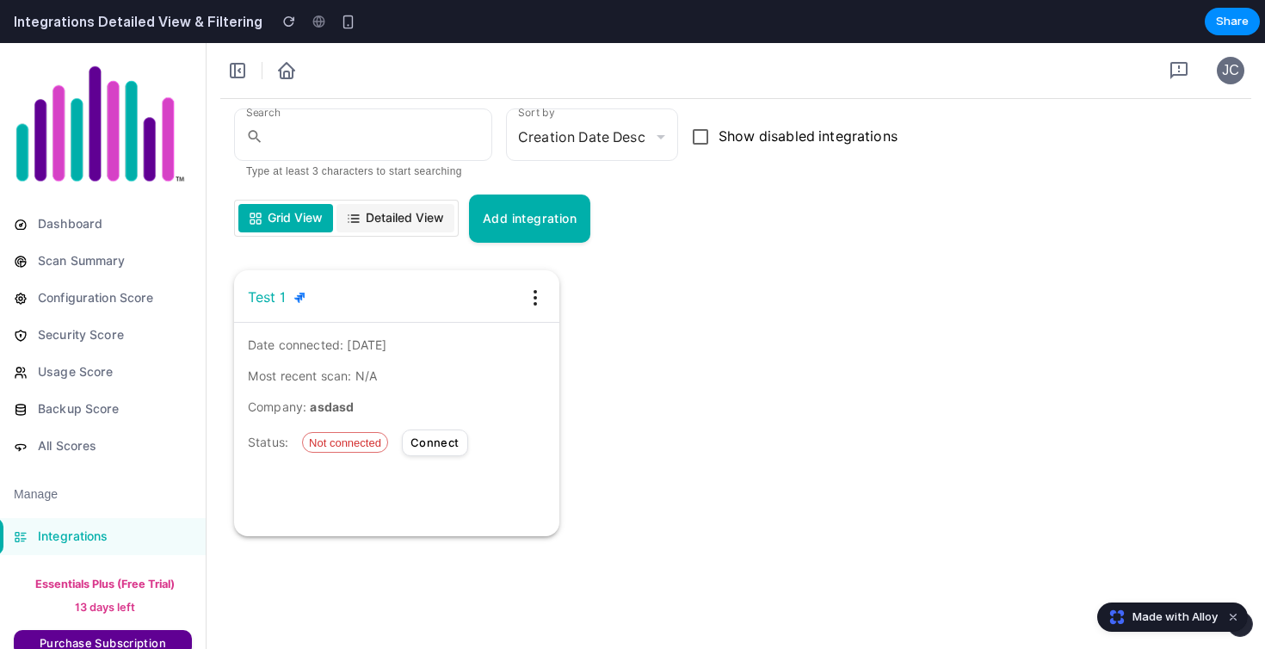
click at [362, 217] on button "Detailed View" at bounding box center [395, 218] width 118 height 28
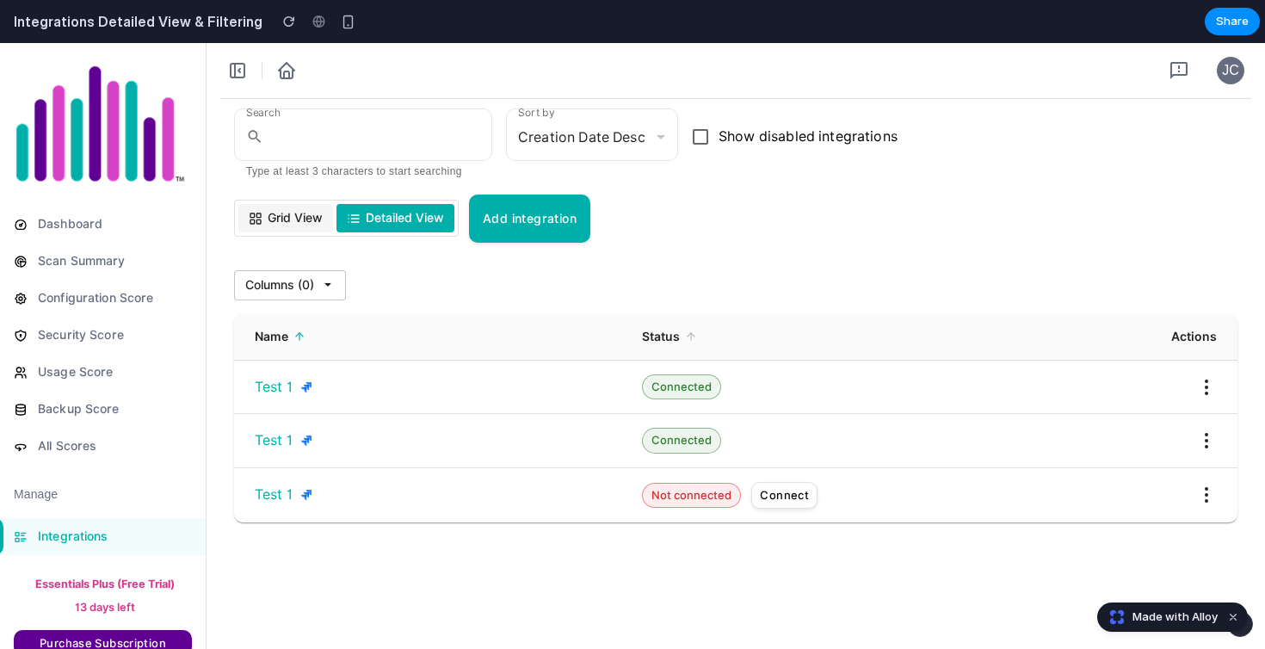
click at [280, 211] on span "Grid View" at bounding box center [295, 218] width 55 height 18
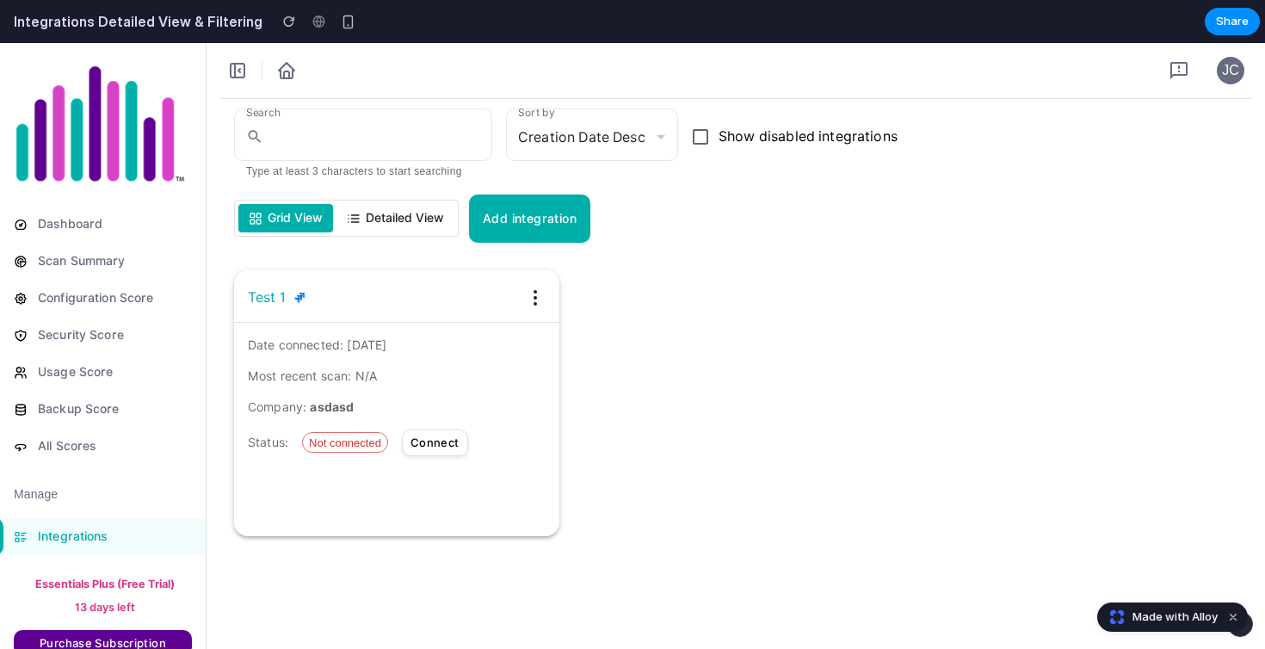
click at [502, 281] on div "Test 1" at bounding box center [396, 296] width 325 height 52
click at [419, 237] on div "Grid View Detailed View" at bounding box center [346, 218] width 225 height 37
click at [418, 231] on button "Detailed View" at bounding box center [395, 218] width 118 height 28
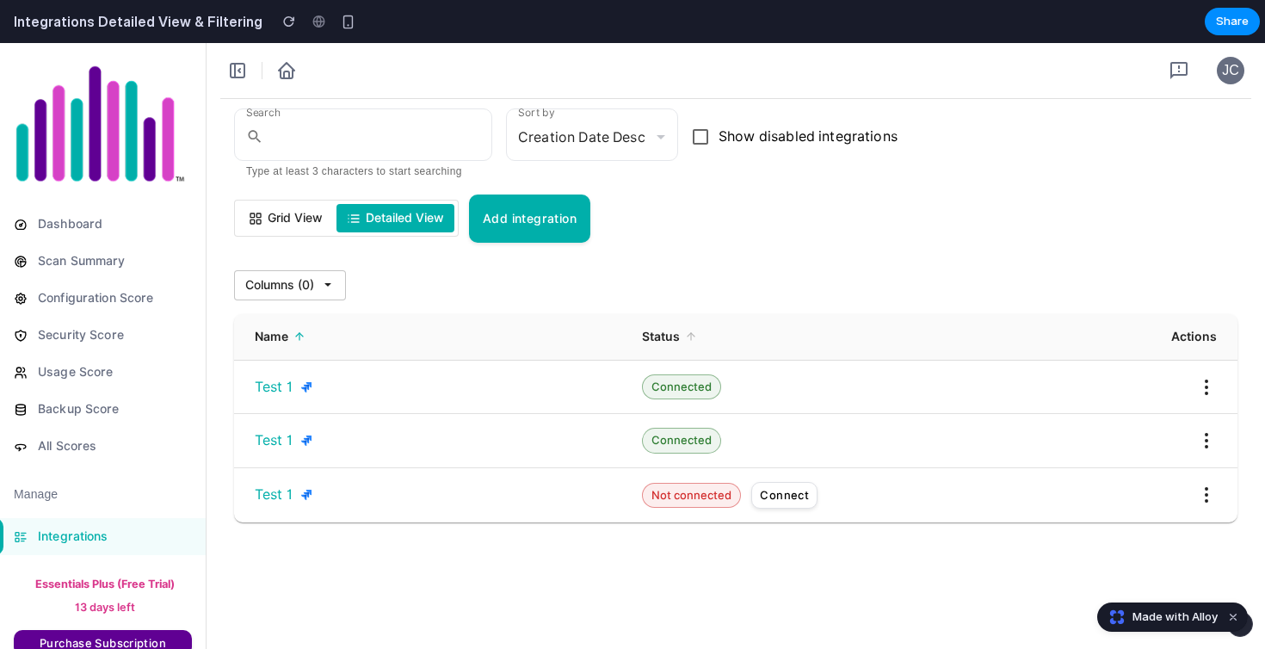
click at [735, 247] on div "Search ​ Type at least 3 characters to start searching Sort by Creation Date De…" at bounding box center [735, 318] width 1003 height 410
